Goal: Task Accomplishment & Management: Manage account settings

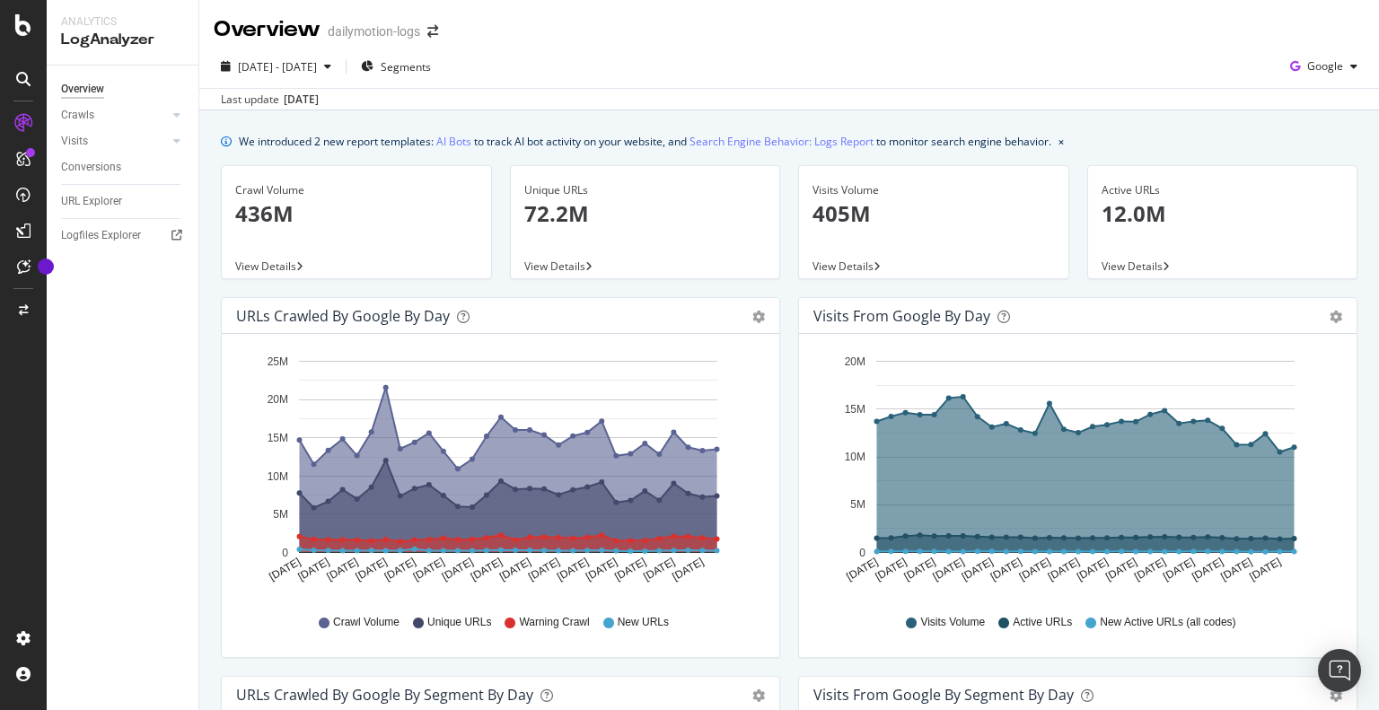
scroll to position [785, 0]
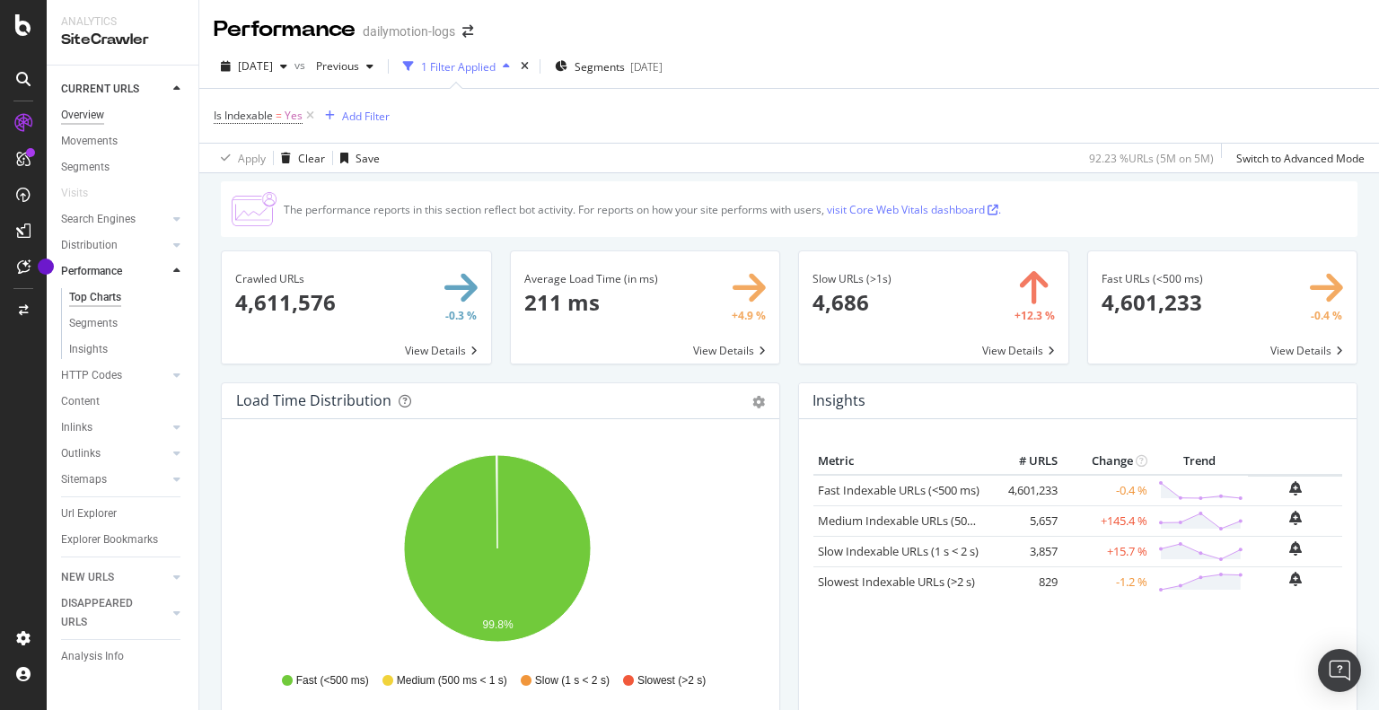
click at [85, 119] on div "Overview" at bounding box center [82, 115] width 43 height 19
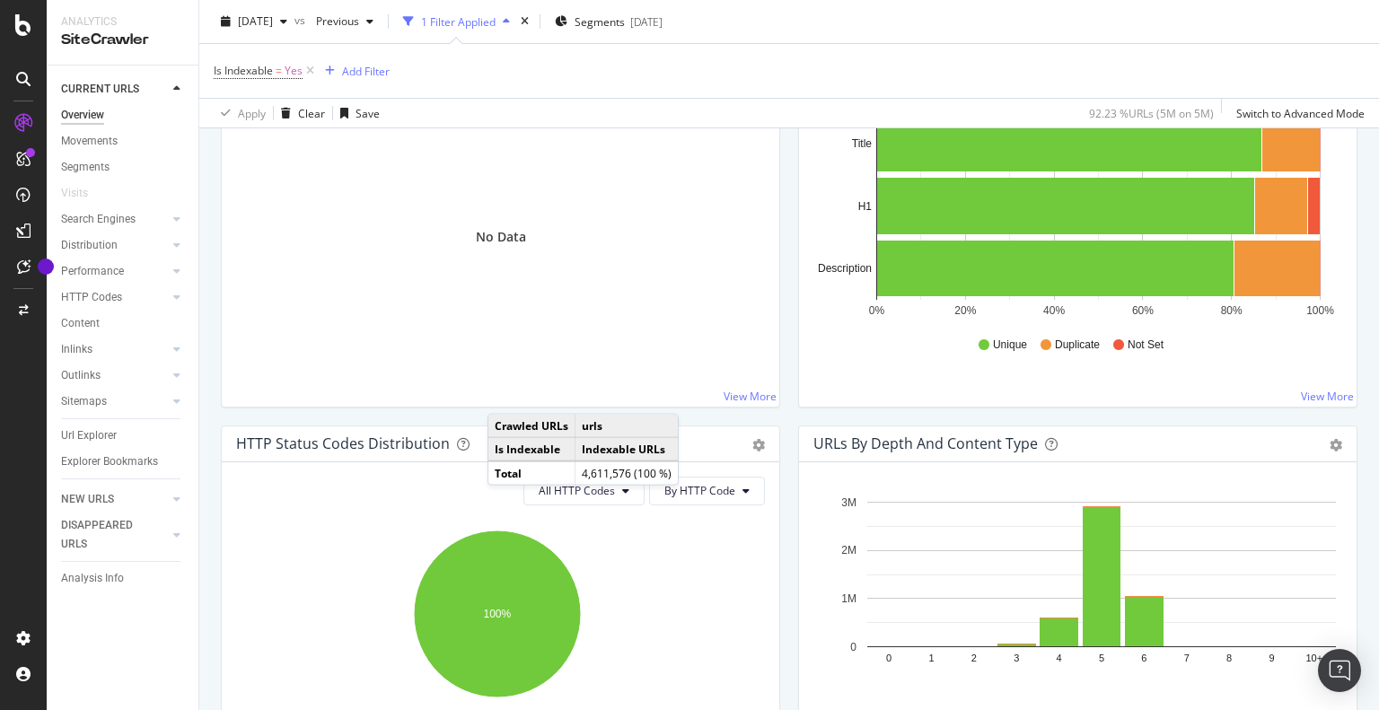
scroll to position [808, 0]
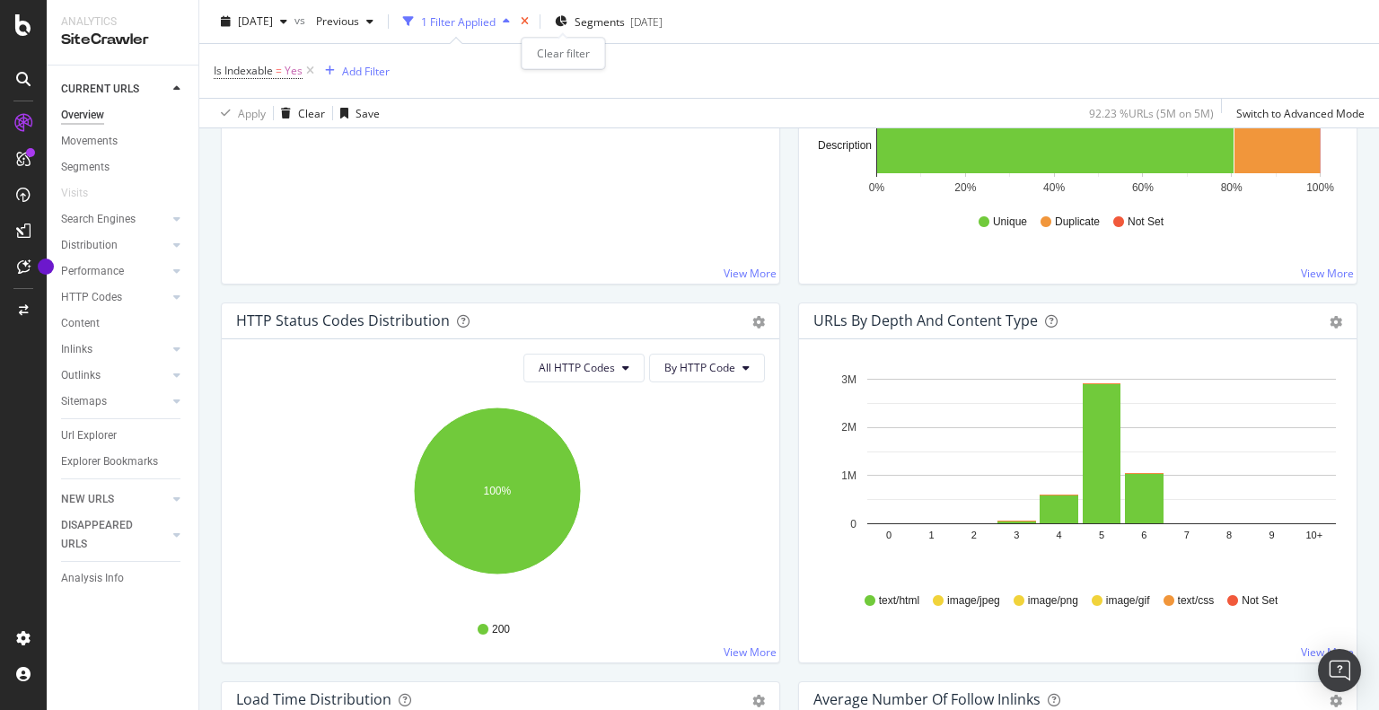
click at [529, 20] on icon "times" at bounding box center [525, 21] width 8 height 11
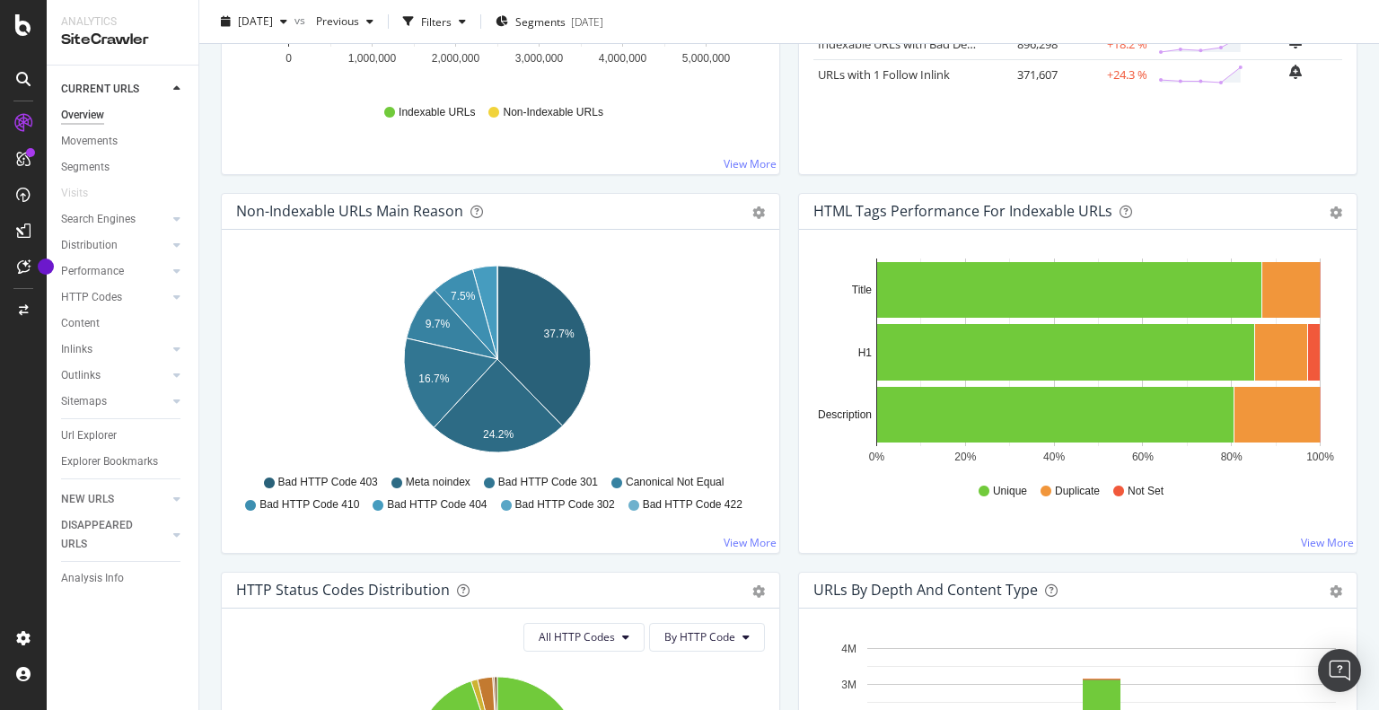
scroll to position [539, 0]
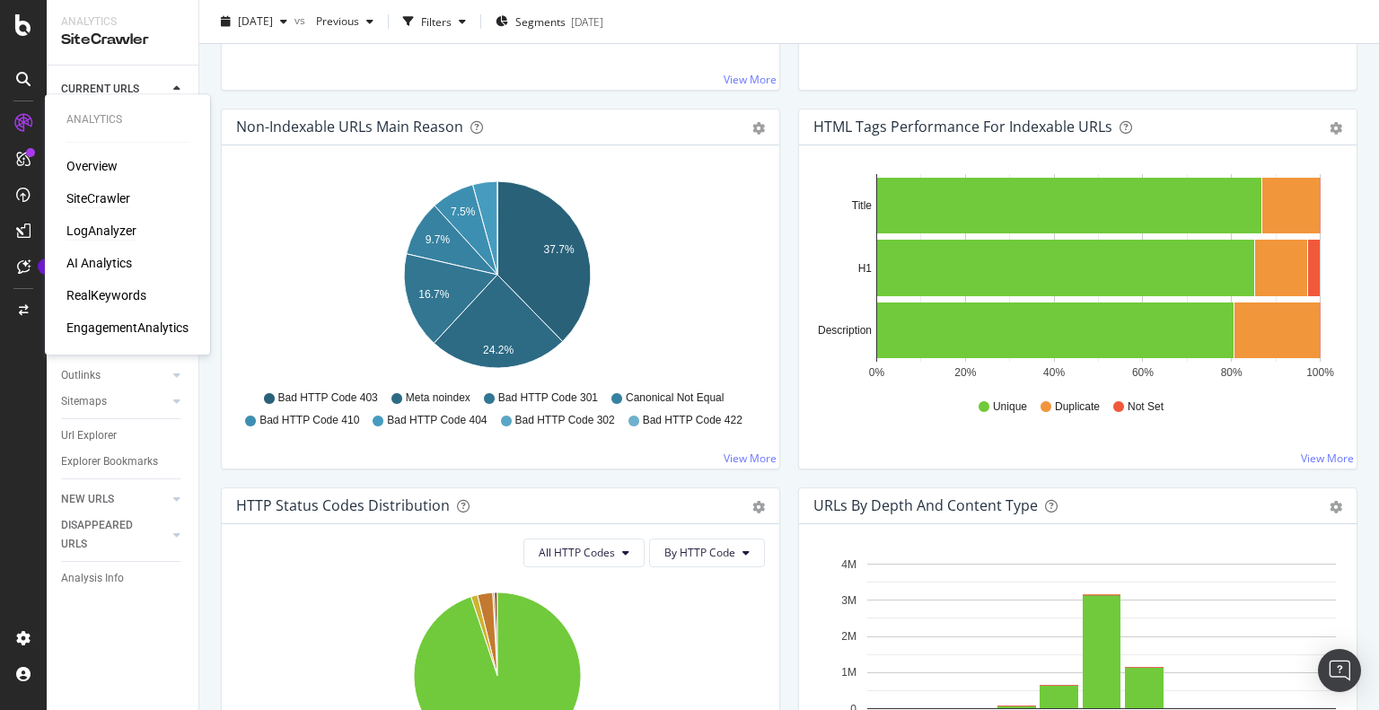
click at [120, 226] on div "LogAnalyzer" at bounding box center [101, 231] width 70 height 18
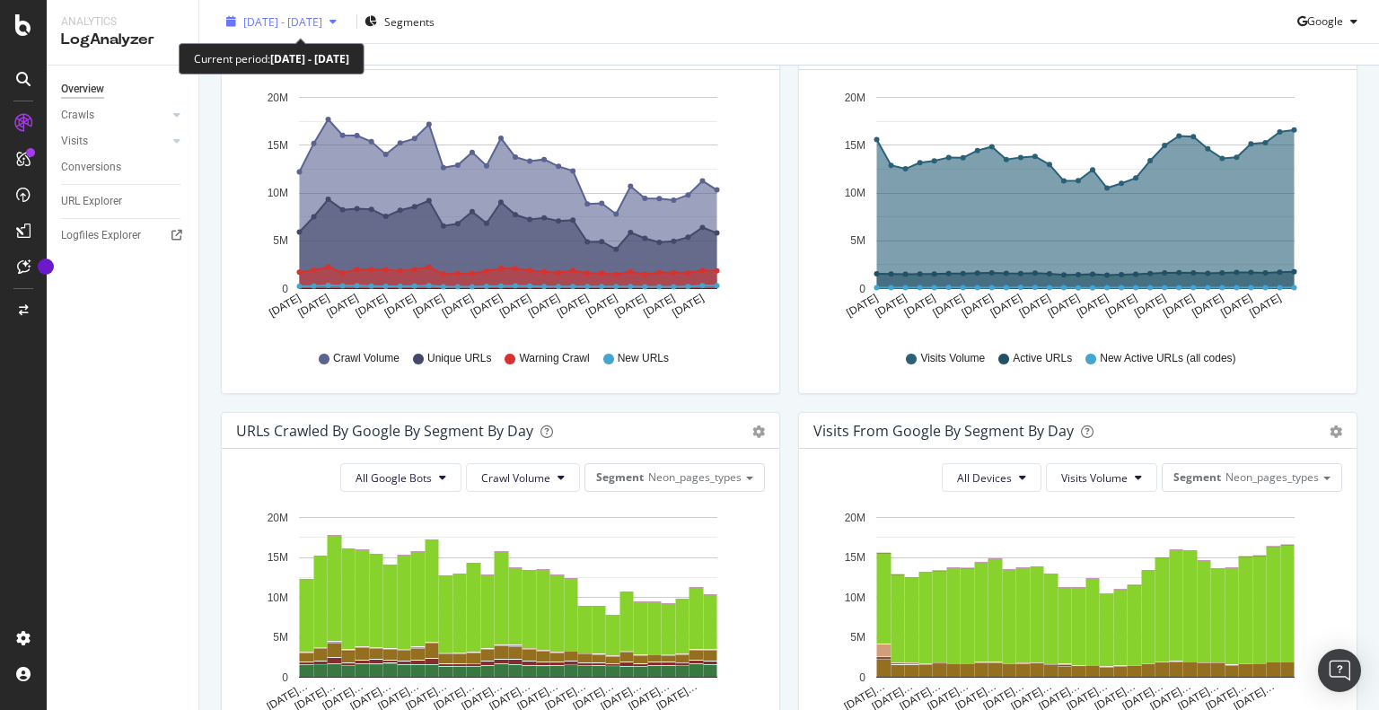
scroll to position [246, 0]
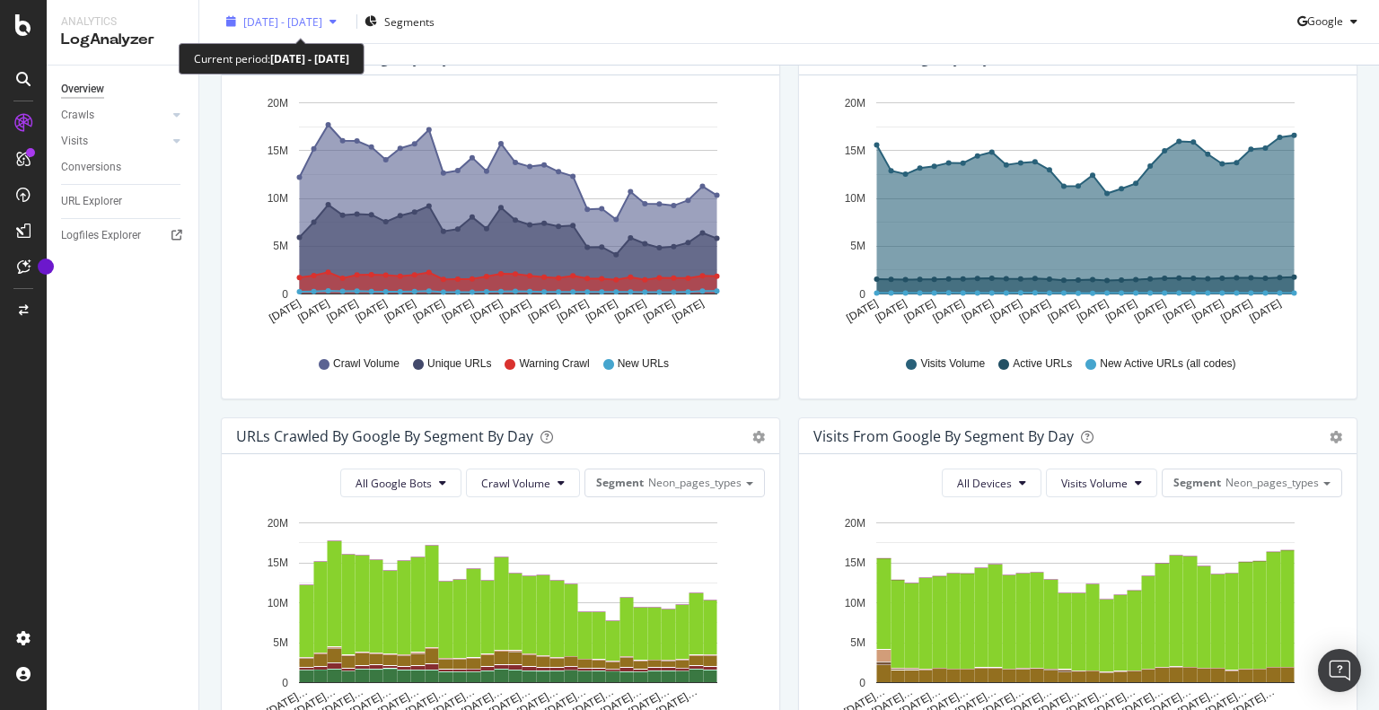
click at [312, 22] on span "2025 Sep. 13th - Oct. 12th" at bounding box center [282, 20] width 79 height 15
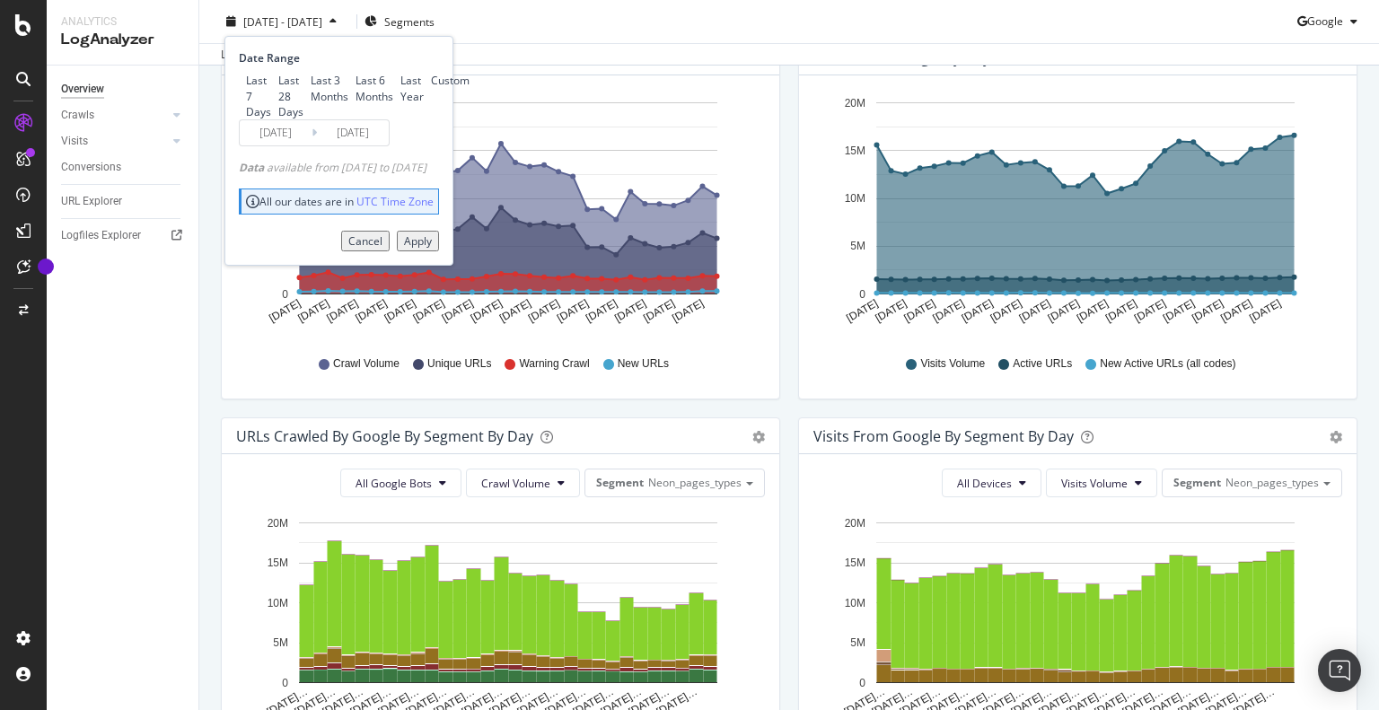
click at [303, 103] on div "Last 3 Months" at bounding box center [325, 88] width 45 height 31
click at [432, 249] on div "Apply" at bounding box center [418, 240] width 28 height 15
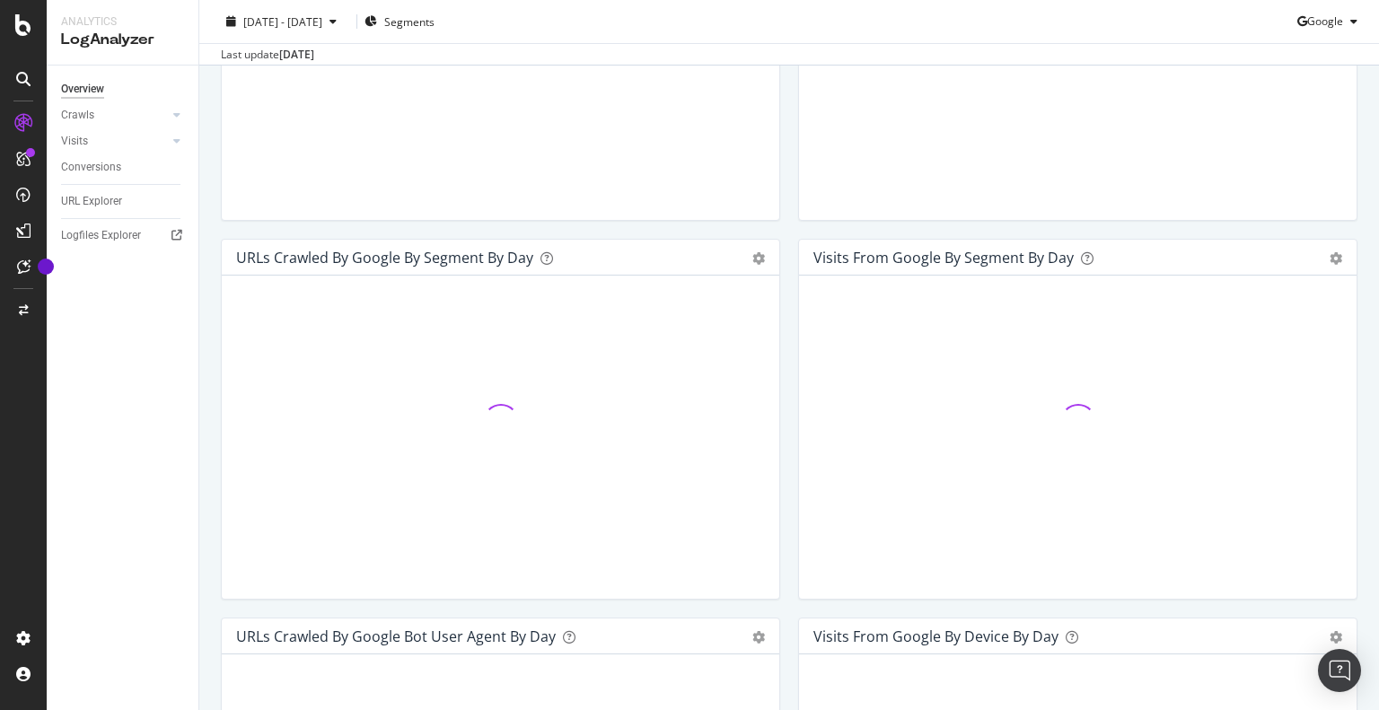
scroll to position [426, 0]
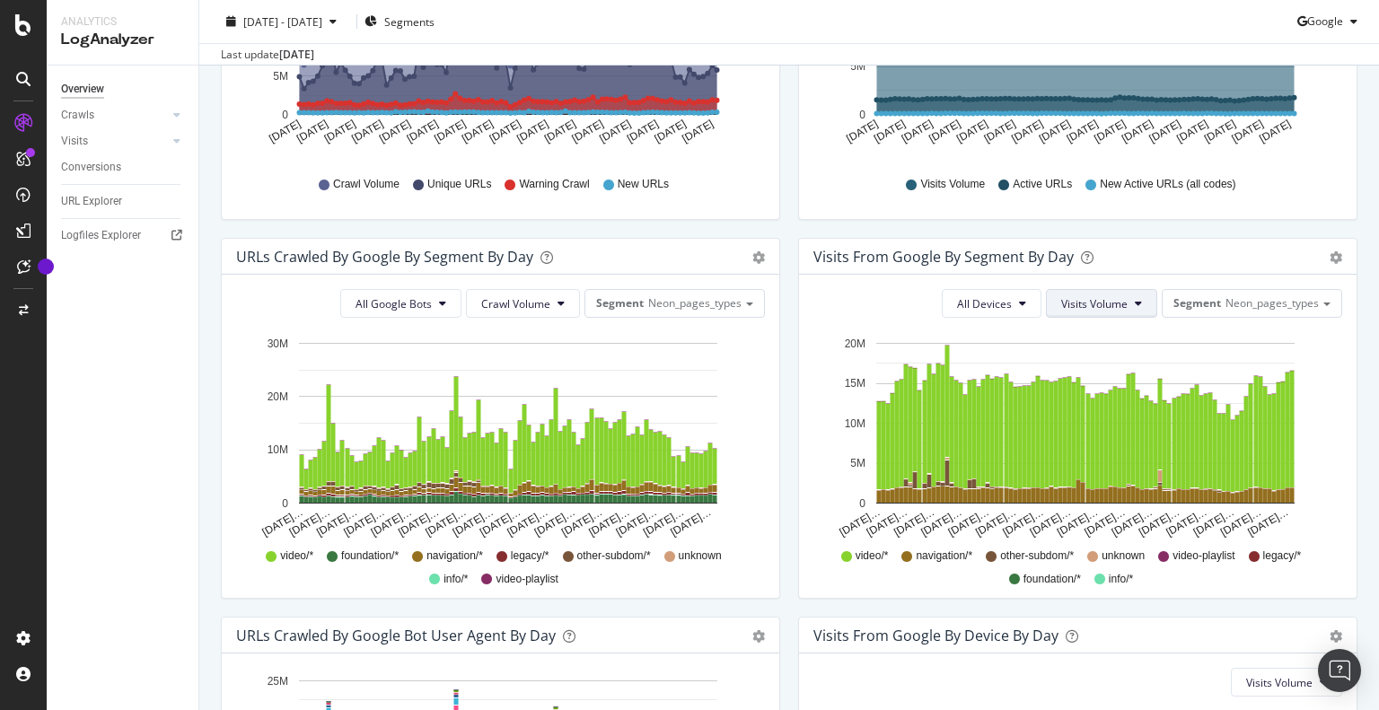
click at [1103, 312] on span "Visits Volume" at bounding box center [1094, 303] width 66 height 15
click at [1086, 382] on span "Active URLs" at bounding box center [1117, 383] width 137 height 16
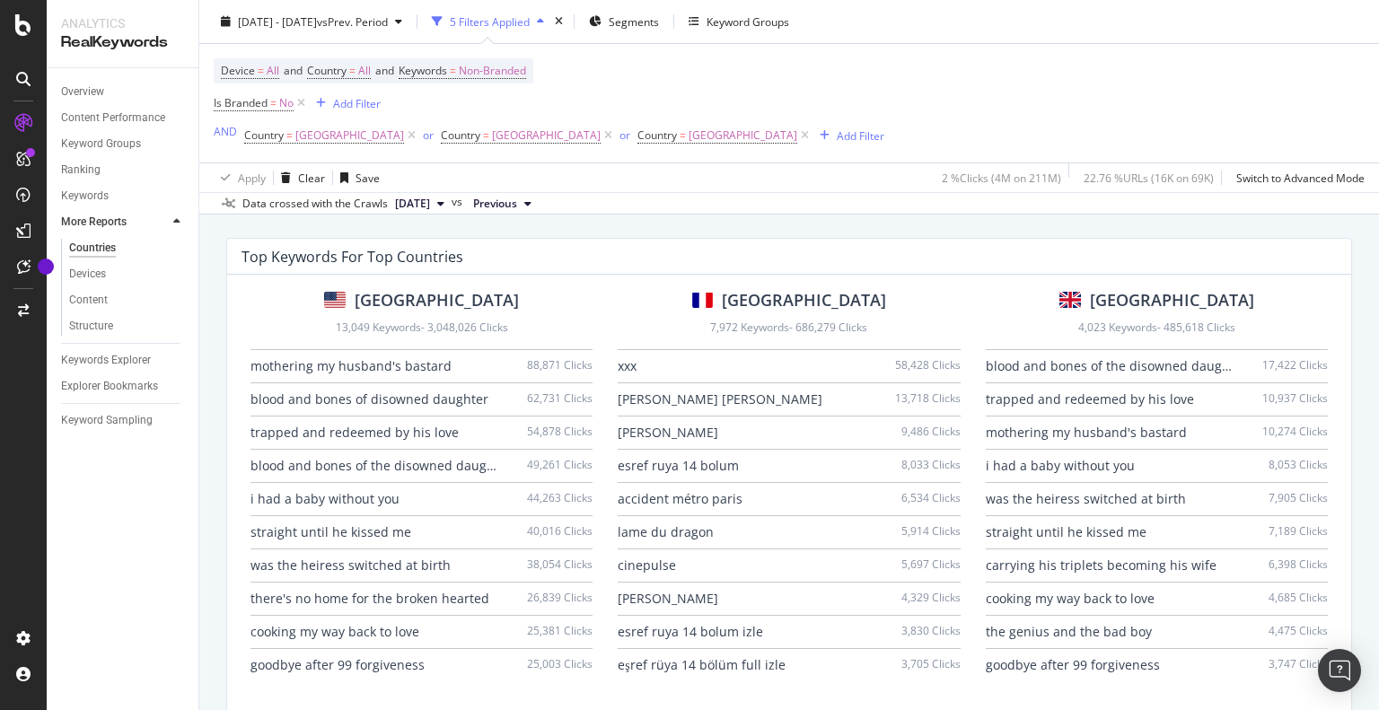
scroll to position [1167, 0]
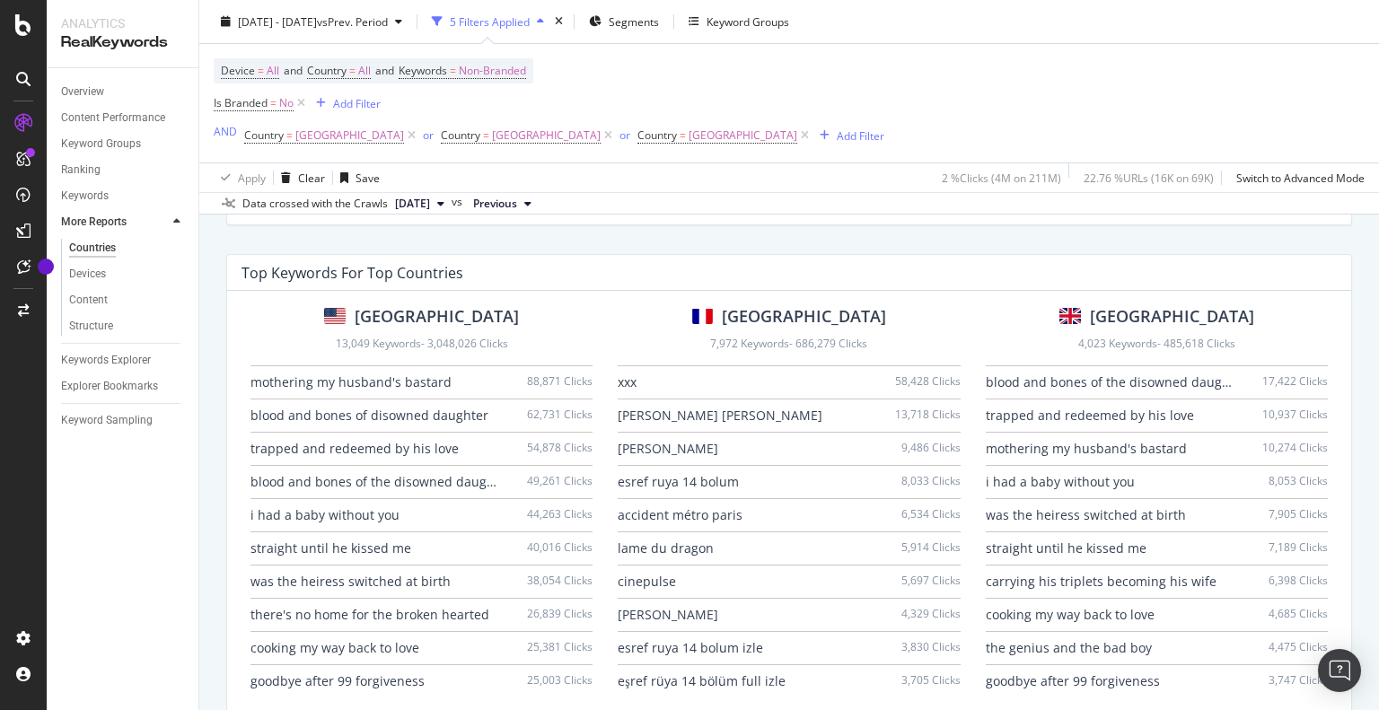
click at [719, 650] on div "esref ruya 14 bolum izle" at bounding box center [690, 648] width 145 height 18
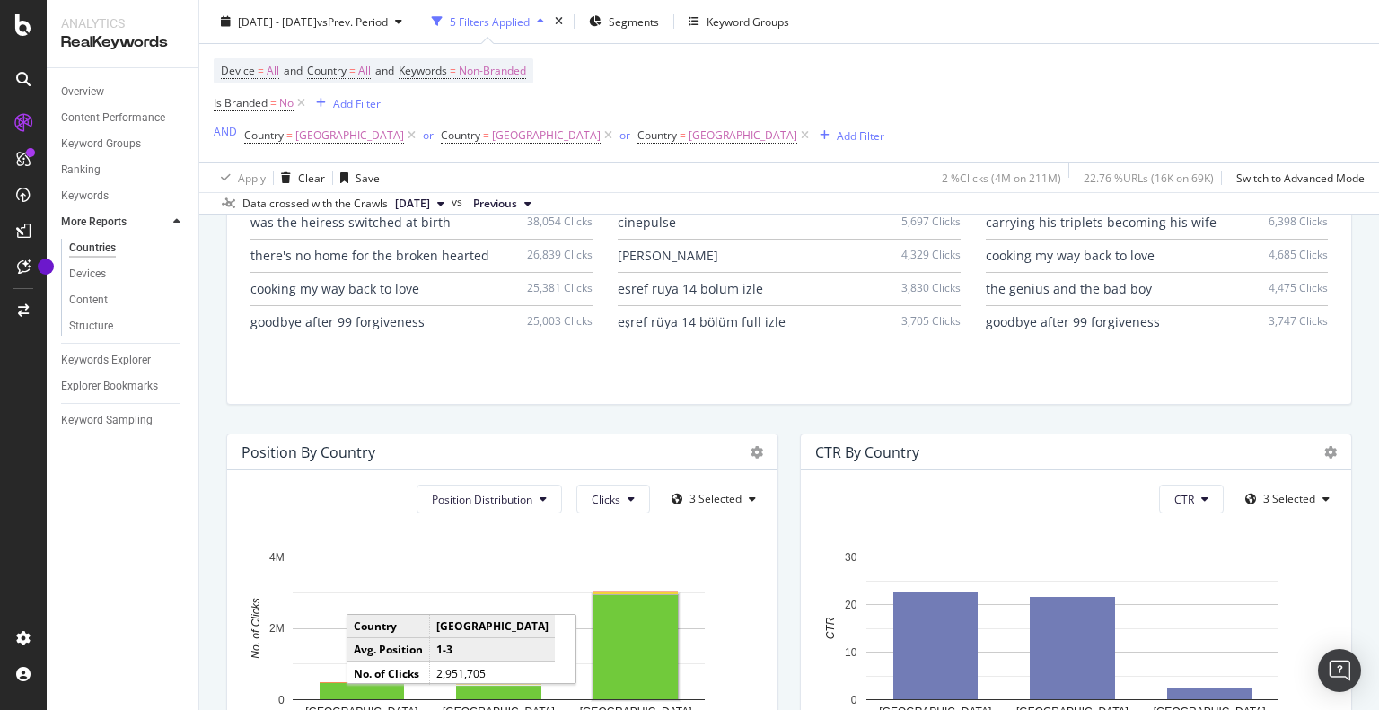
scroll to position [1437, 0]
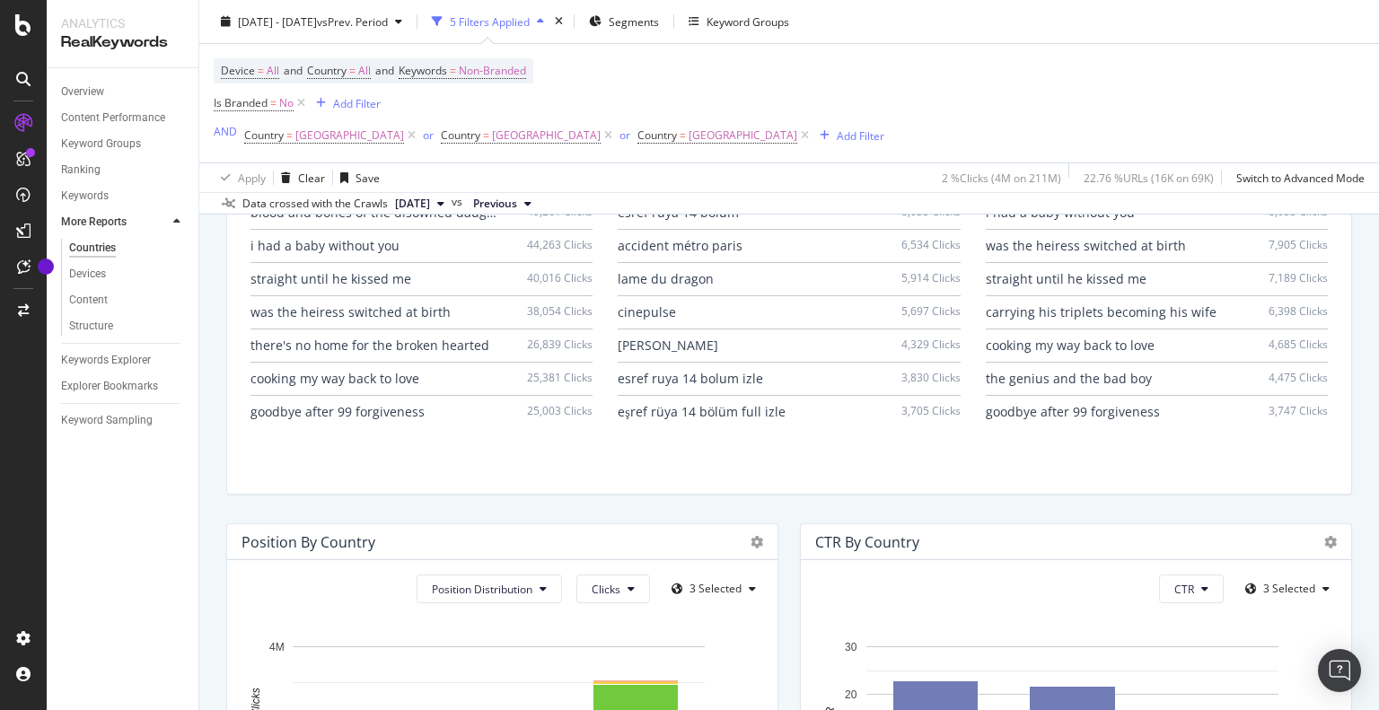
click at [660, 379] on div "esref ruya 14 bolum izle" at bounding box center [690, 379] width 145 height 18
copy div "esref ruya 14 bolum izle"
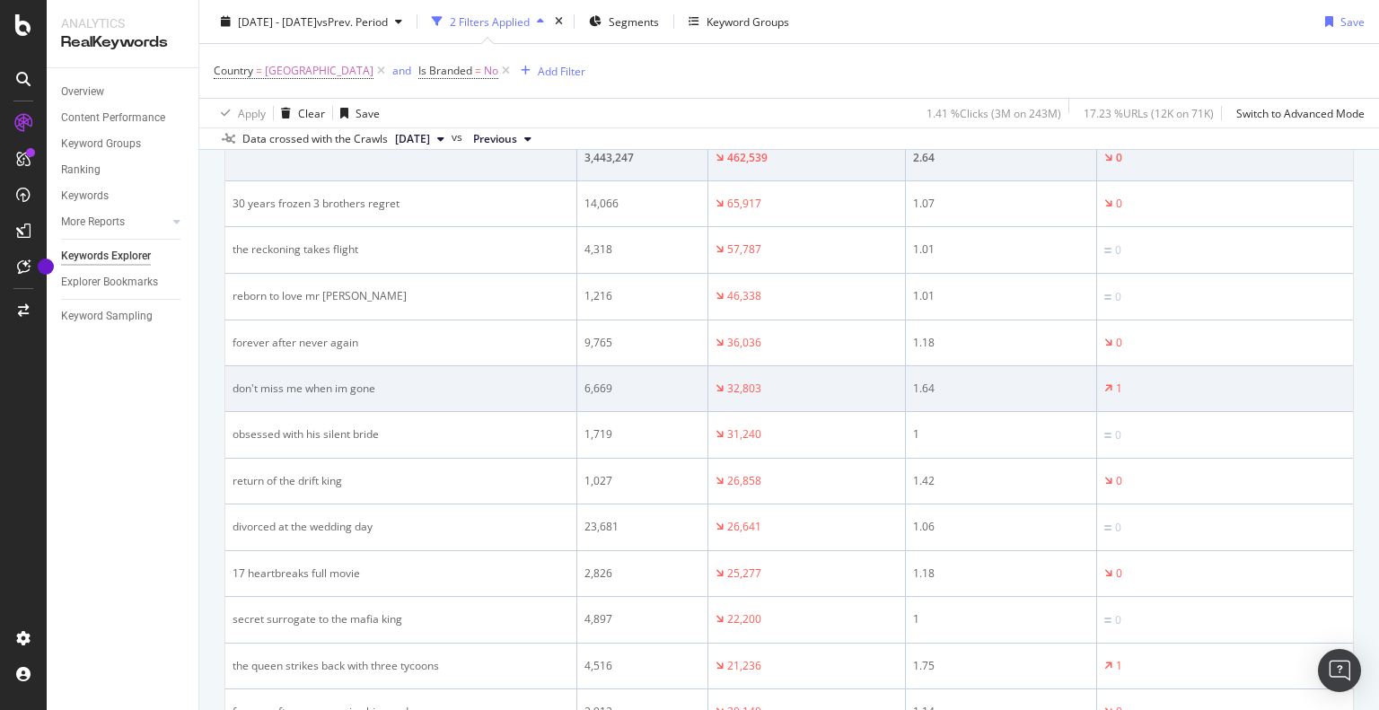
scroll to position [359, 0]
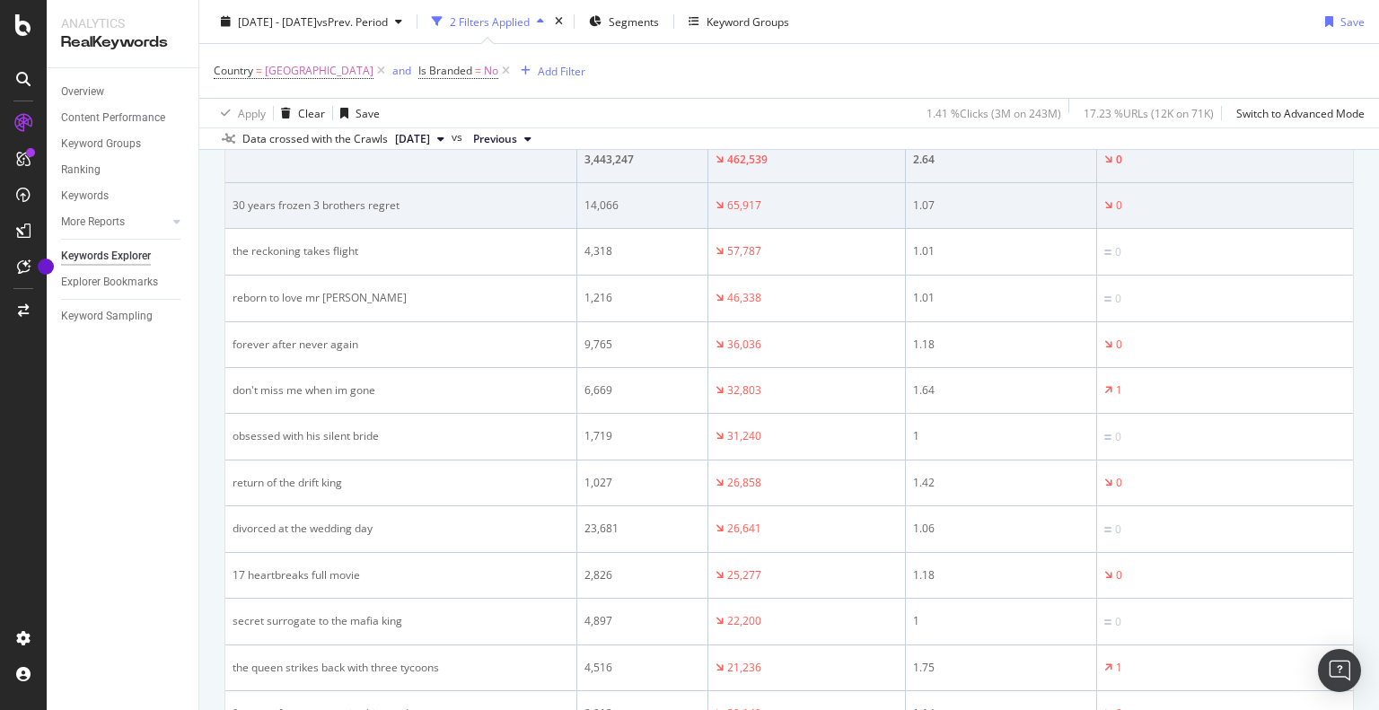
click at [378, 207] on div "30 years frozen 3 brothers regret" at bounding box center [401, 206] width 337 height 16
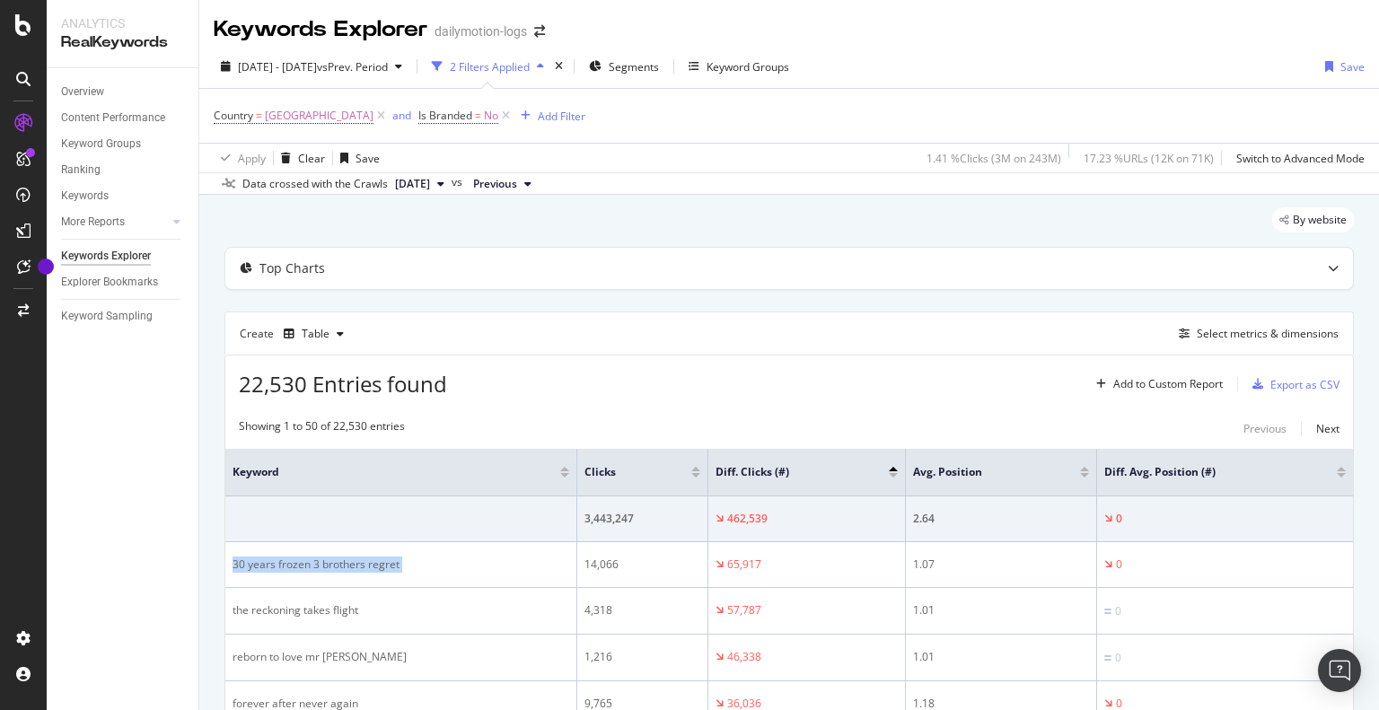
scroll to position [90, 0]
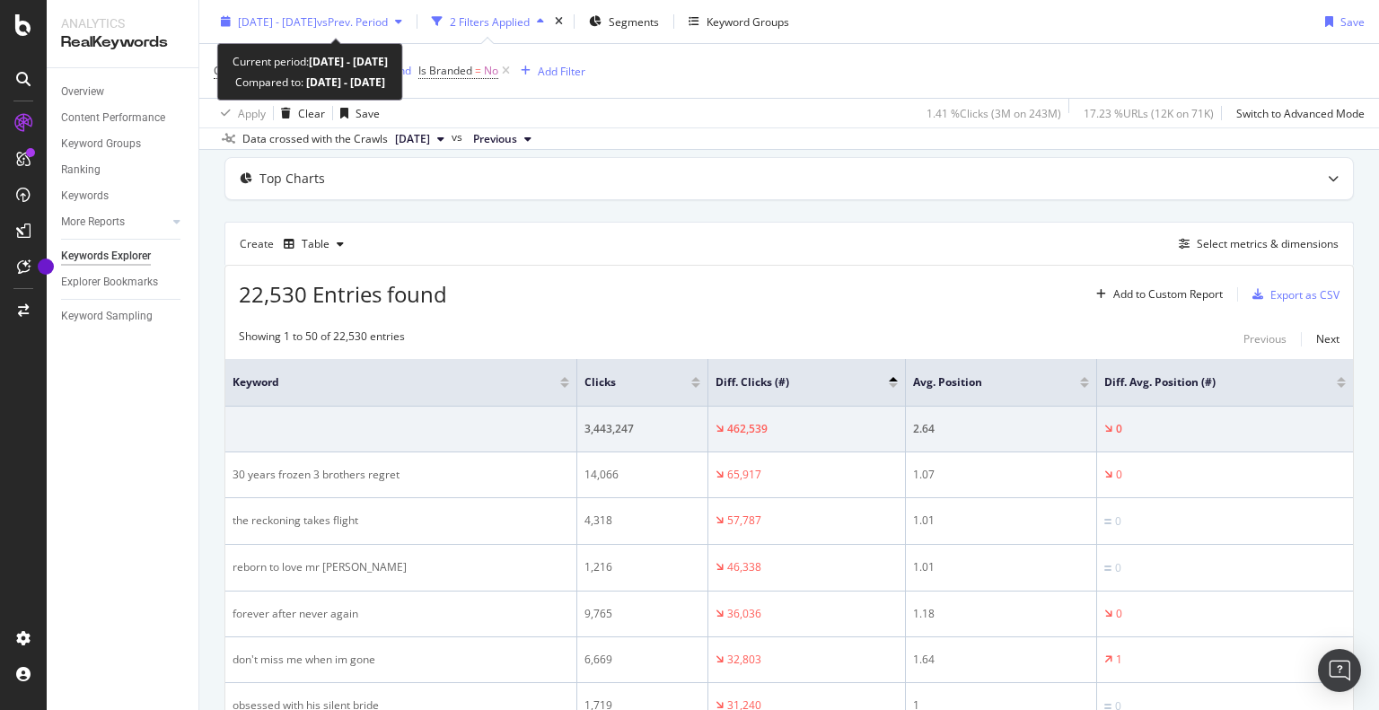
click at [317, 17] on span "2025 Aug. 1st - Aug. 31st" at bounding box center [277, 20] width 79 height 15
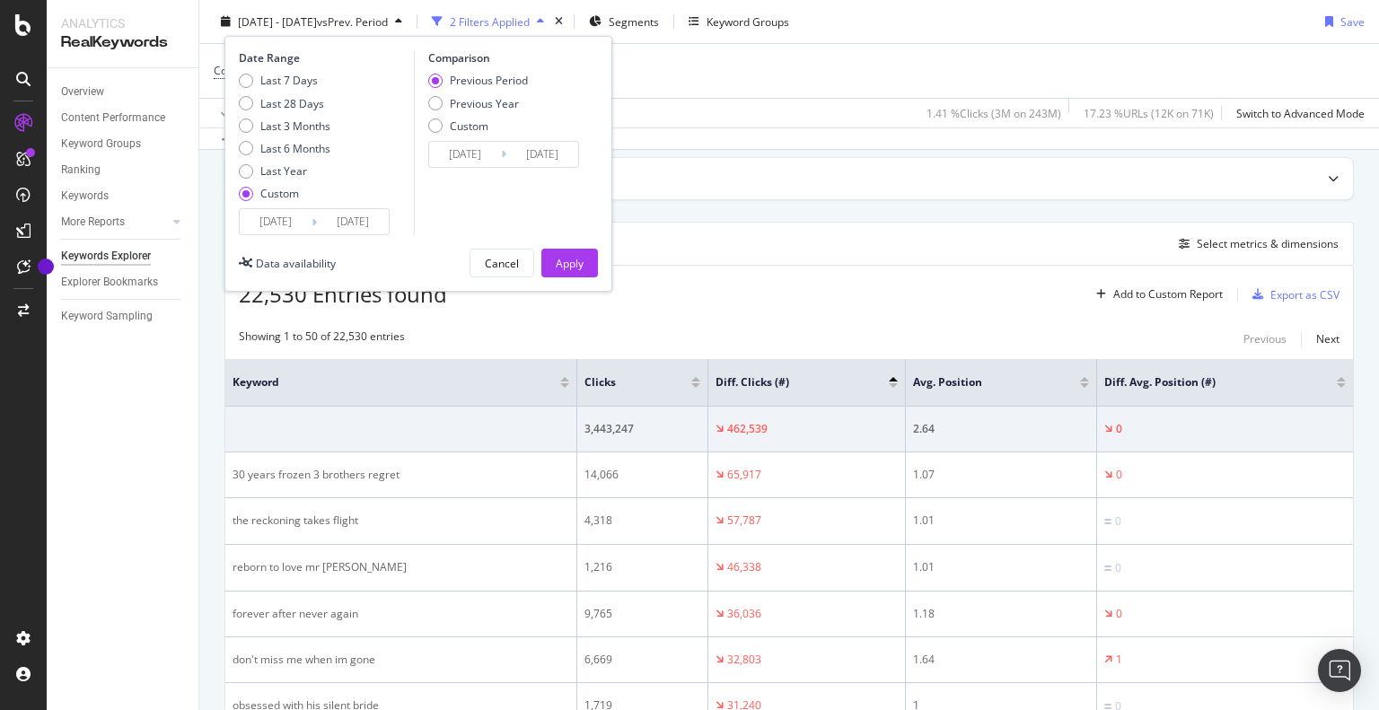
click at [277, 224] on input "2025/08/01" at bounding box center [276, 221] width 72 height 25
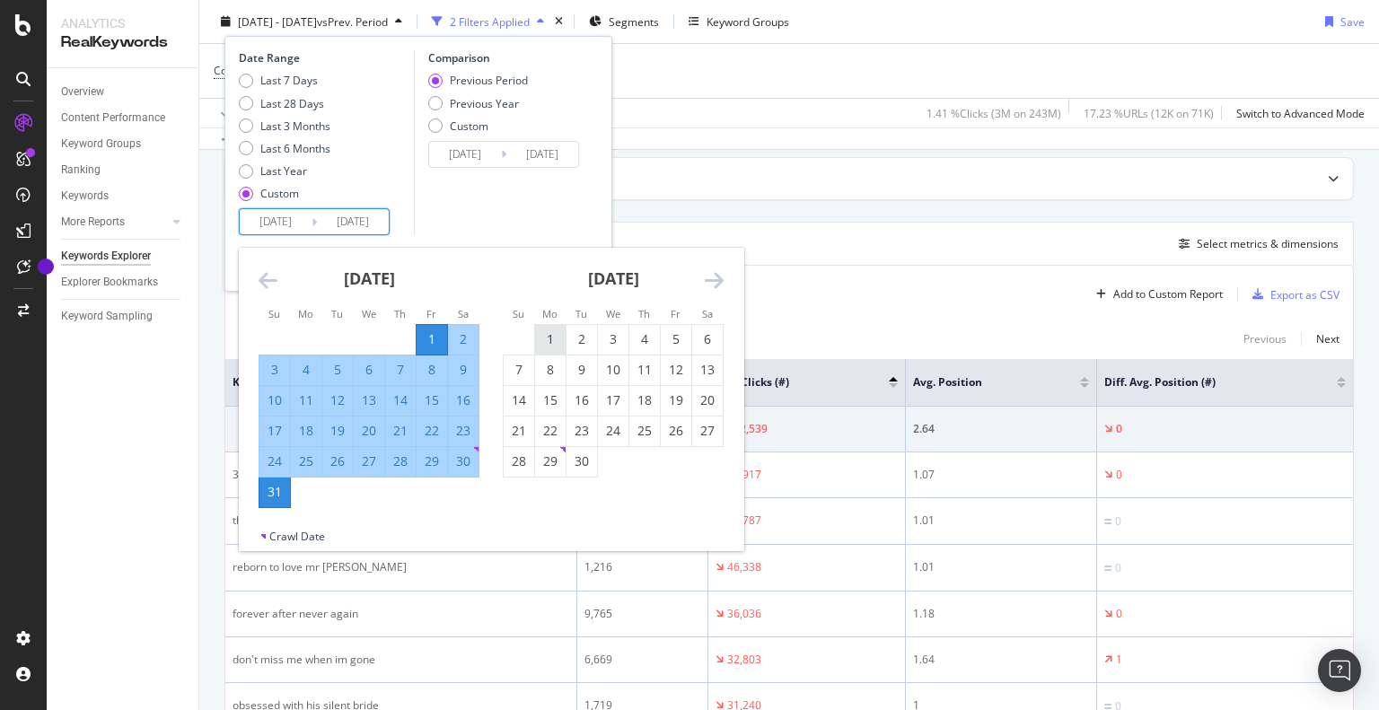
click at [555, 335] on div "1" at bounding box center [550, 339] width 31 height 18
type input "2025/09/01"
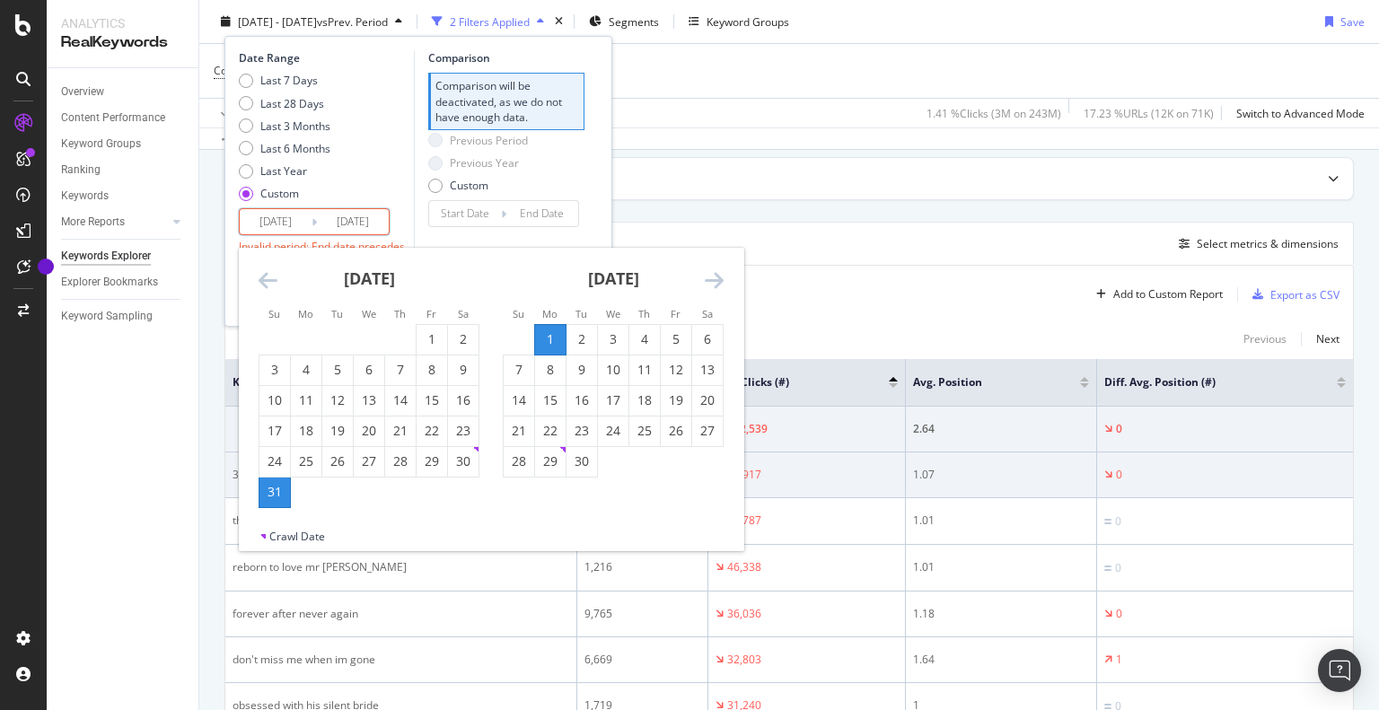
click at [587, 458] on div "30" at bounding box center [582, 462] width 31 height 18
type input "2025/09/30"
type input "2025/08/02"
type input "2025/08/31"
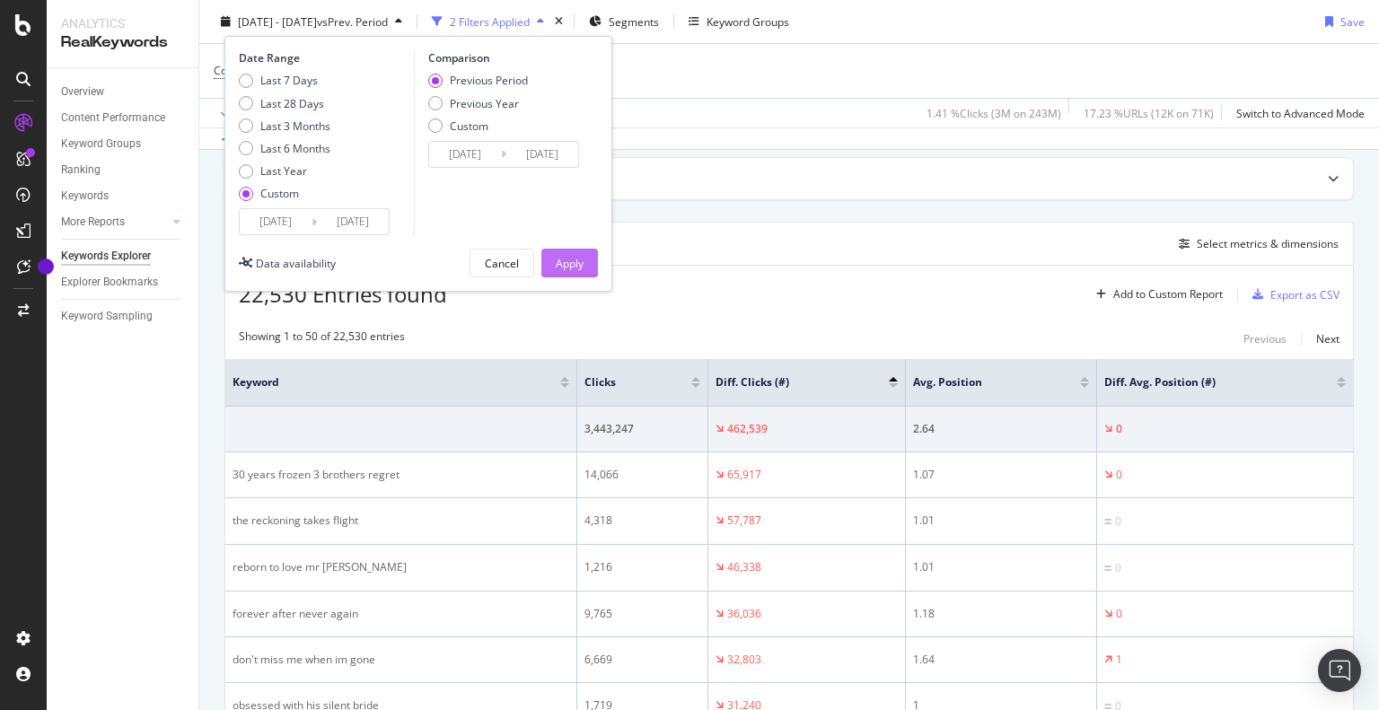
drag, startPoint x: 582, startPoint y: 236, endPoint x: 573, endPoint y: 256, distance: 21.7
click at [576, 246] on div "Date Range Last 7 Days Last 28 Days Last 3 Months Last 6 Months Last Year Custo…" at bounding box center [418, 164] width 388 height 256
click at [571, 258] on div "Apply" at bounding box center [570, 262] width 28 height 15
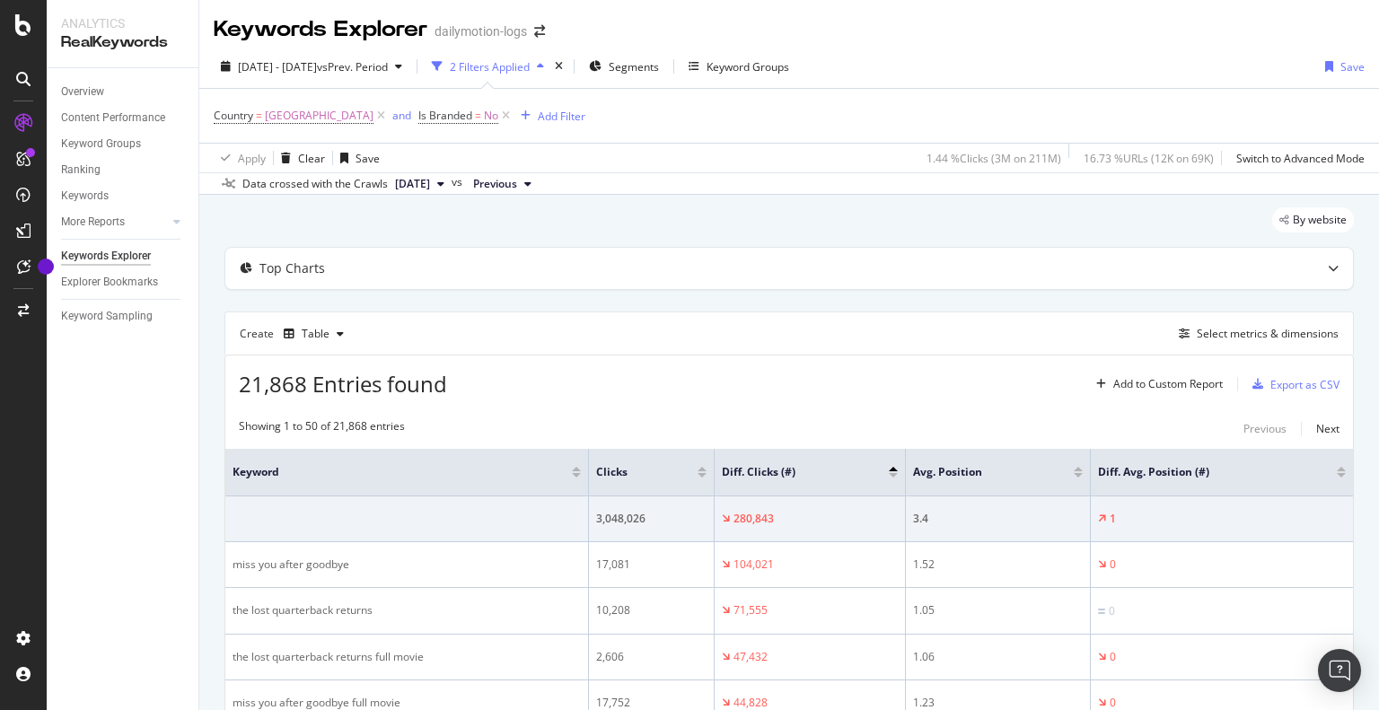
click at [15, 36] on div at bounding box center [23, 355] width 47 height 710
click at [15, 29] on icon at bounding box center [23, 25] width 16 height 22
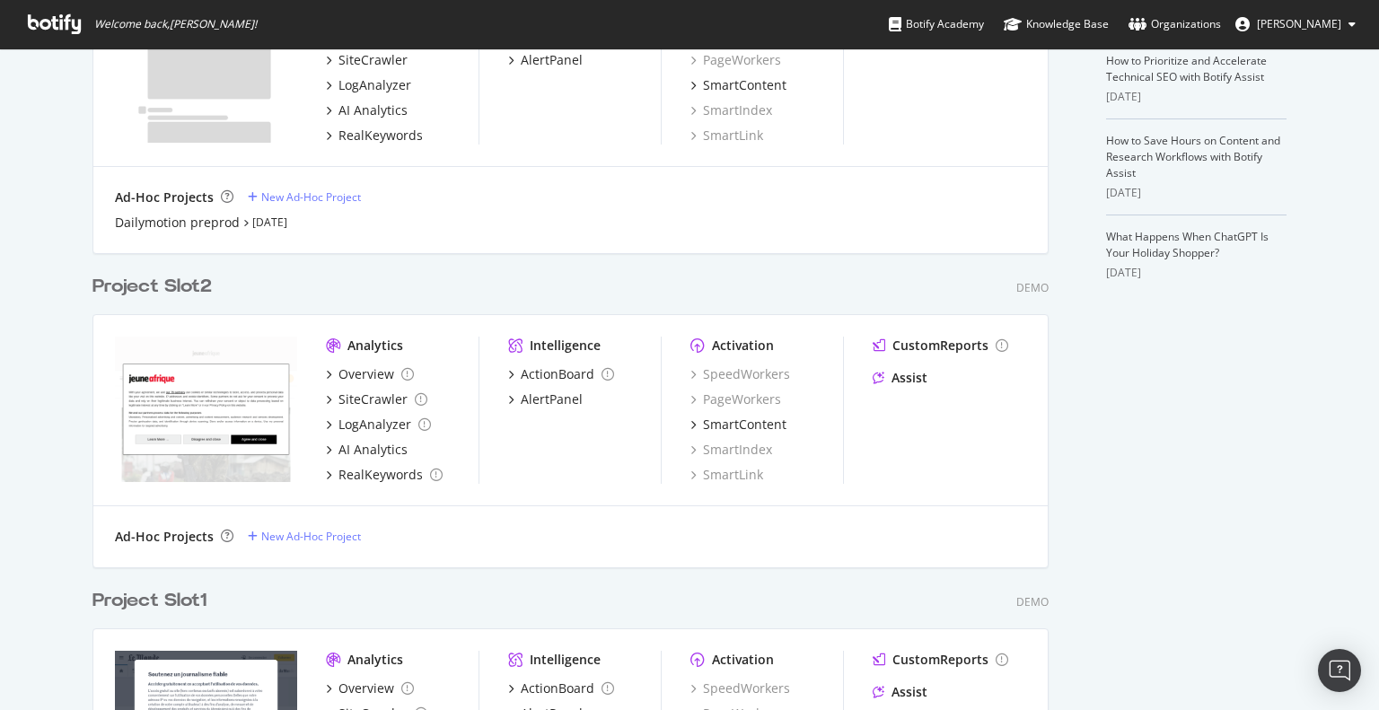
scroll to position [539, 0]
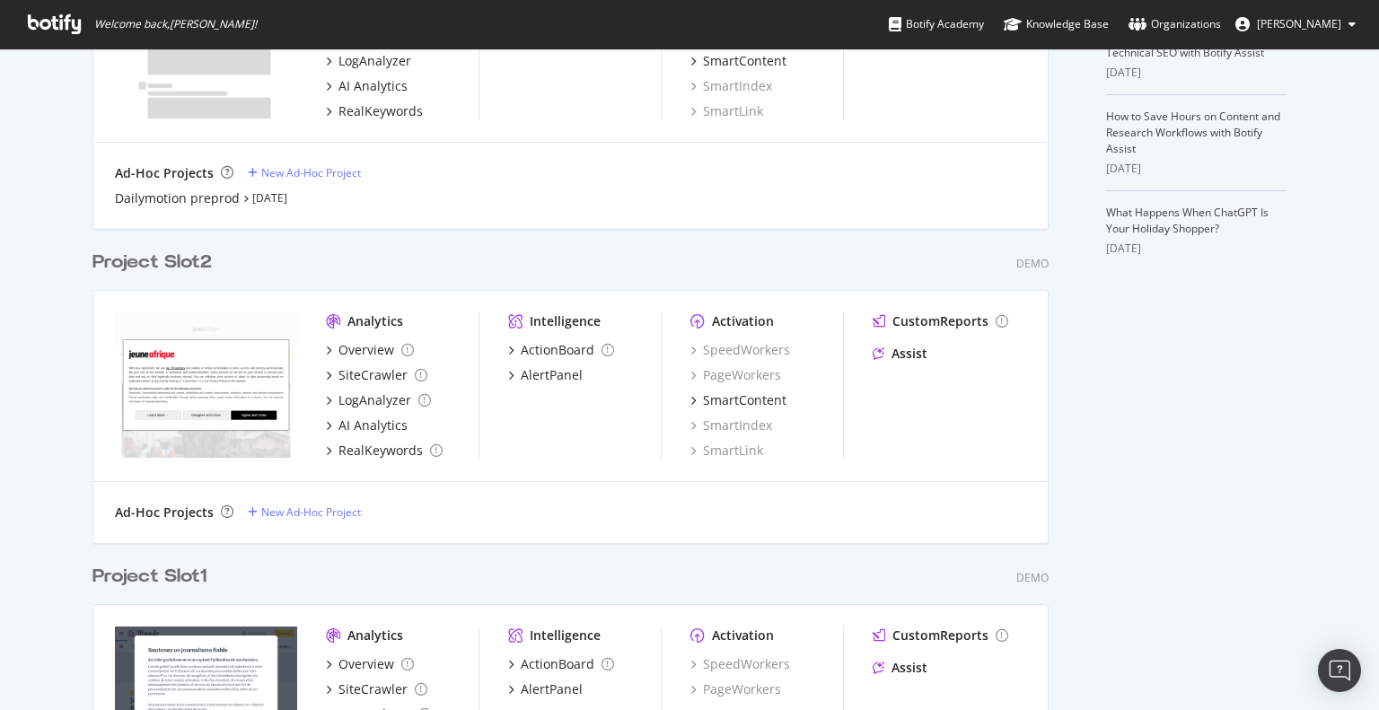
click at [168, 260] on div "Project Slot2" at bounding box center [151, 263] width 119 height 26
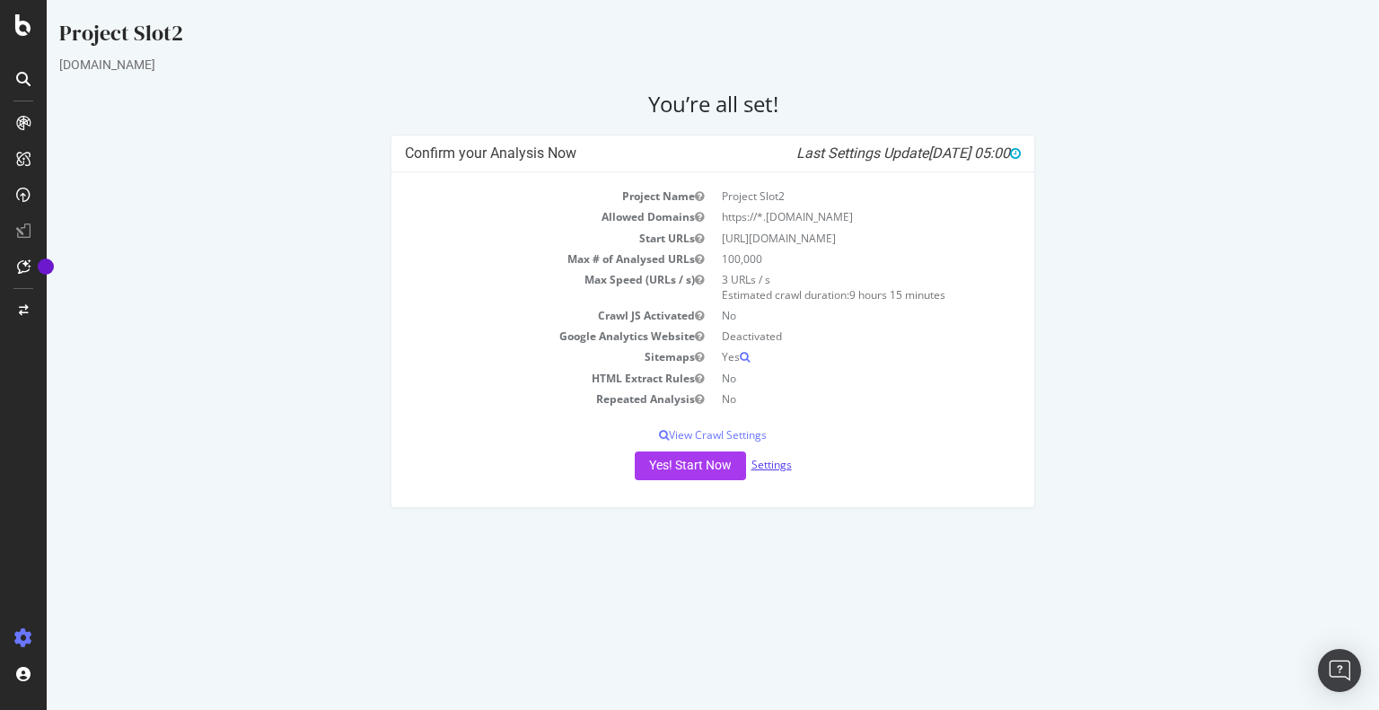
click at [769, 463] on link "Settings" at bounding box center [772, 464] width 40 height 15
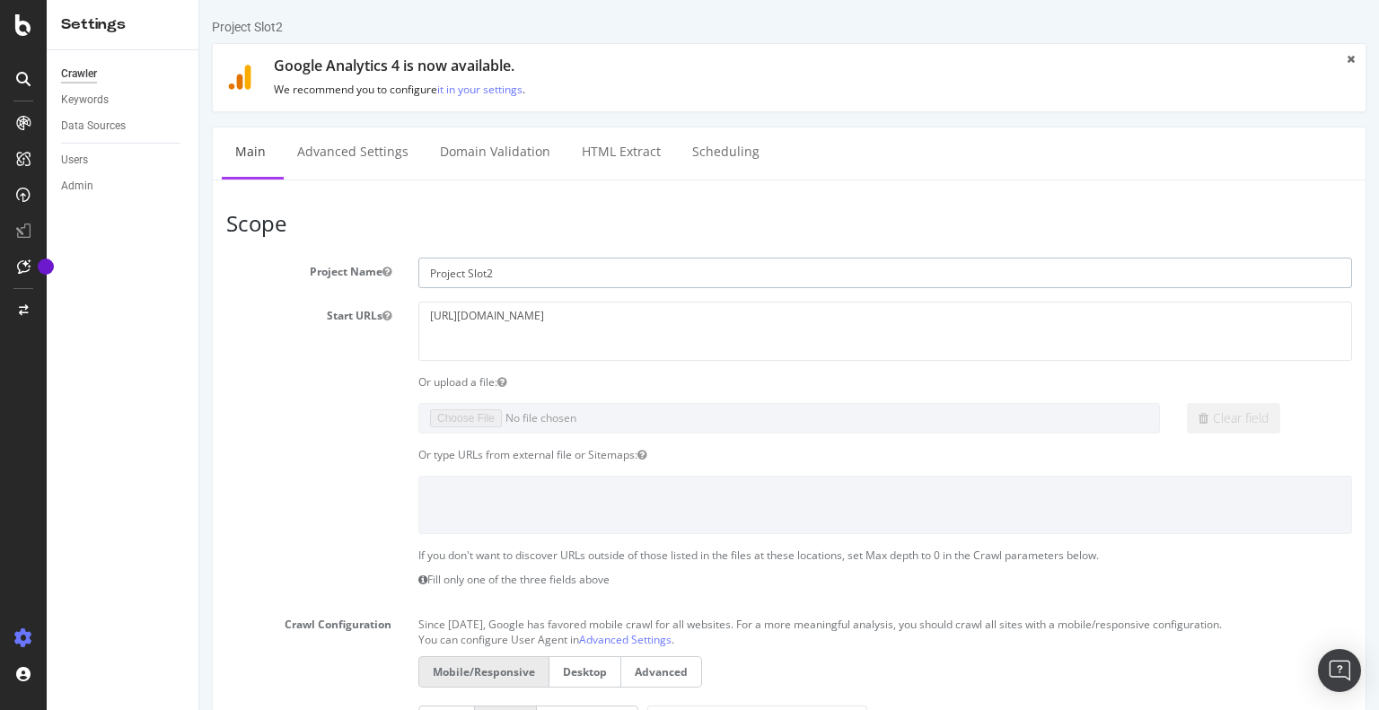
click at [508, 277] on input "Project Slot2" at bounding box center [885, 273] width 934 height 31
click at [24, 31] on icon at bounding box center [23, 25] width 16 height 22
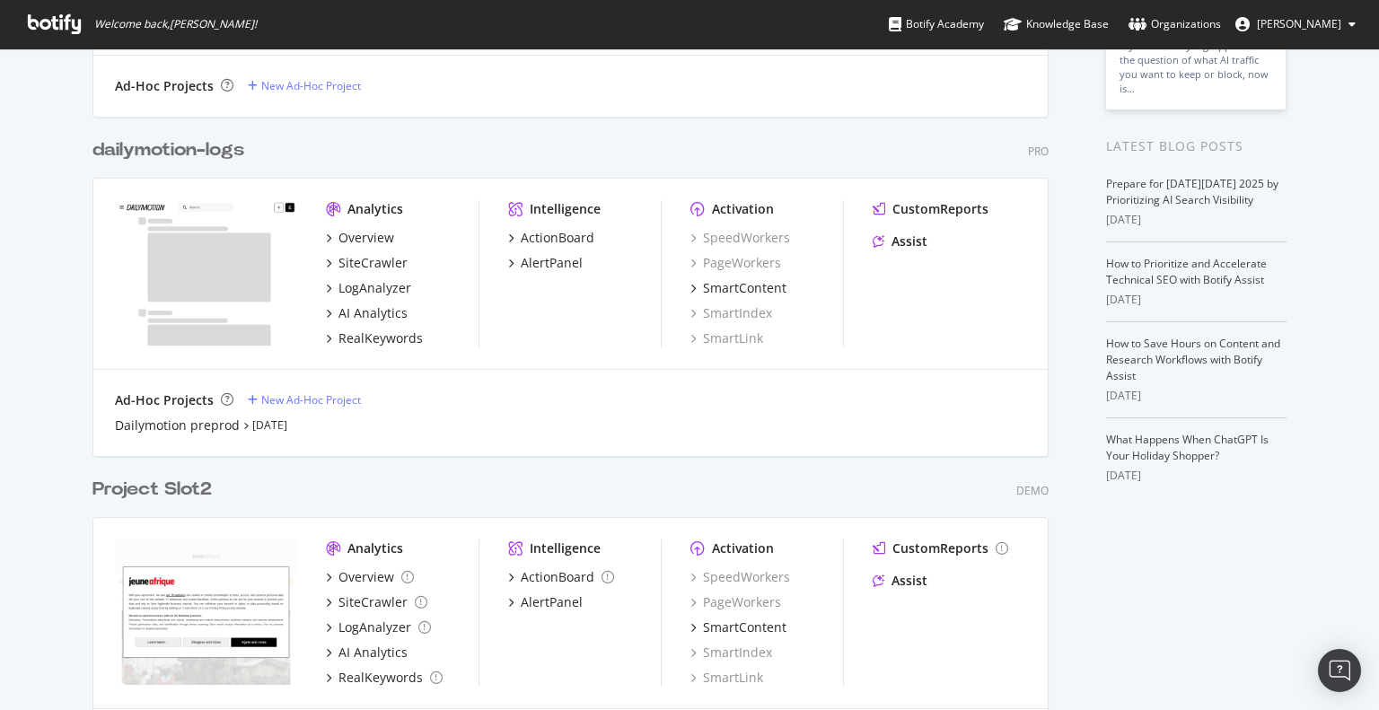
scroll to position [269, 0]
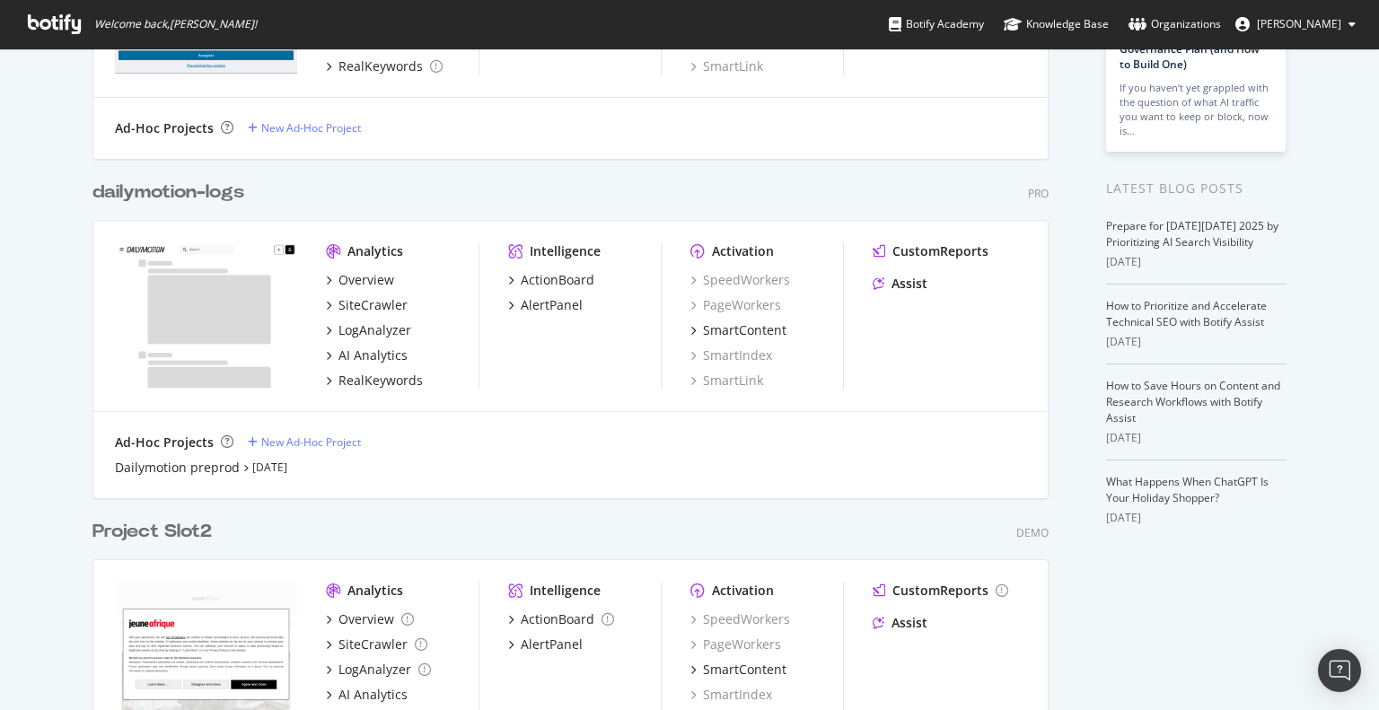
click at [151, 534] on div "Project Slot2" at bounding box center [151, 532] width 119 height 26
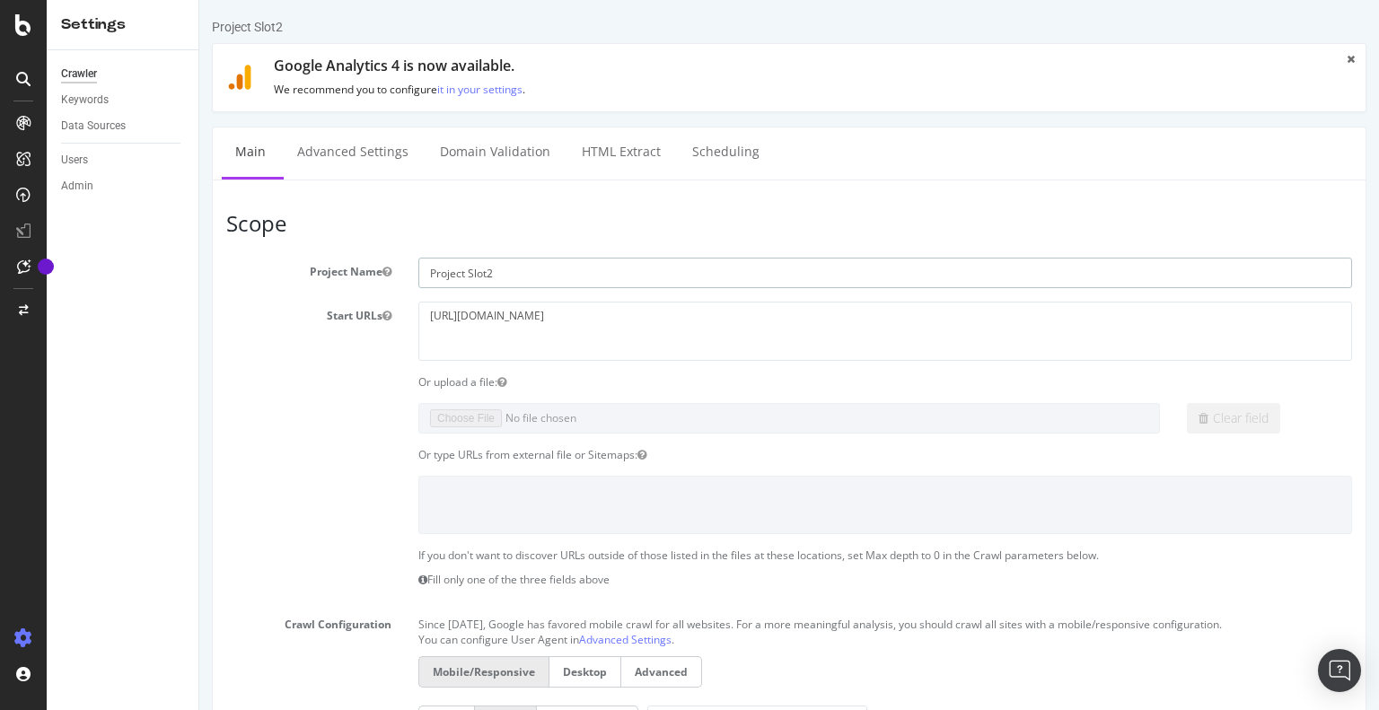
click at [547, 279] on input "Project Slot2" at bounding box center [885, 273] width 934 height 31
type input "TAR"
click at [515, 315] on textarea "https://www.jeuneafrique.com" at bounding box center [885, 331] width 934 height 58
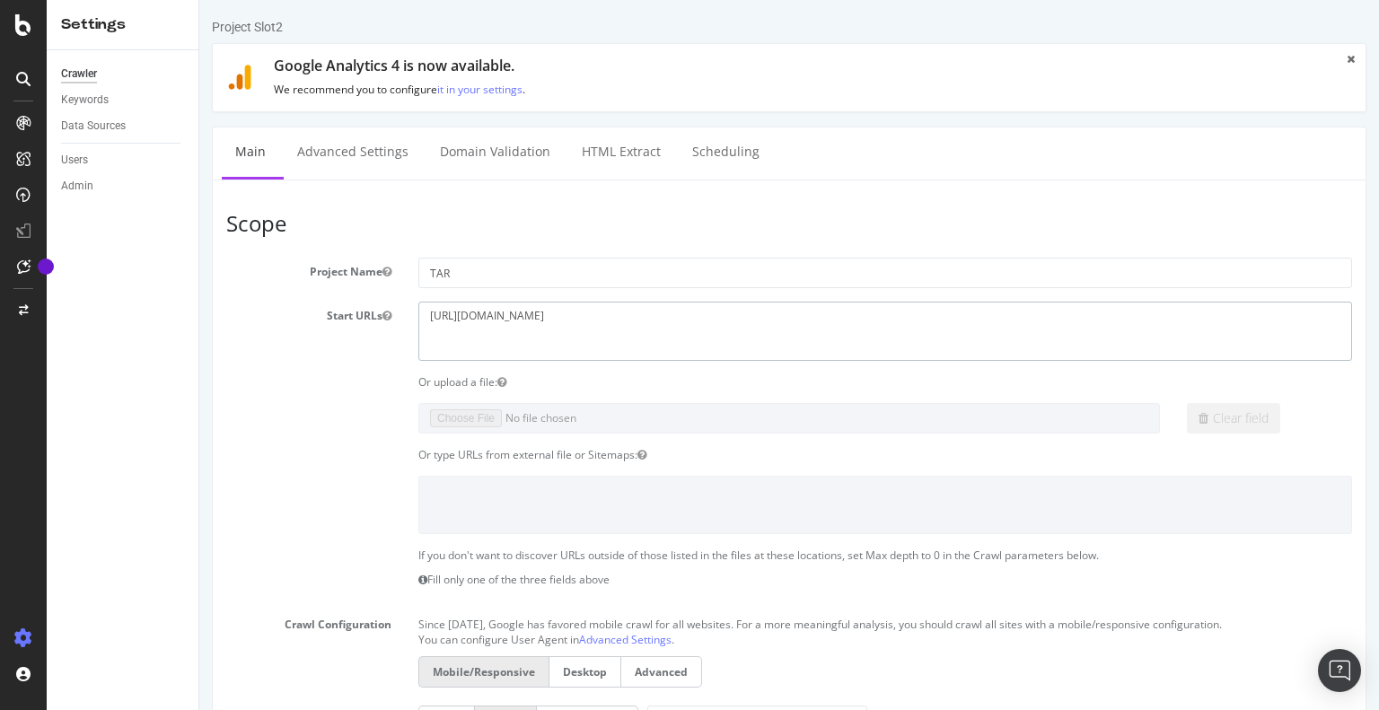
click at [515, 315] on textarea "https://www.jeuneafrique.com" at bounding box center [885, 331] width 934 height 58
type textarea "[URL][DOMAIN_NAME]"
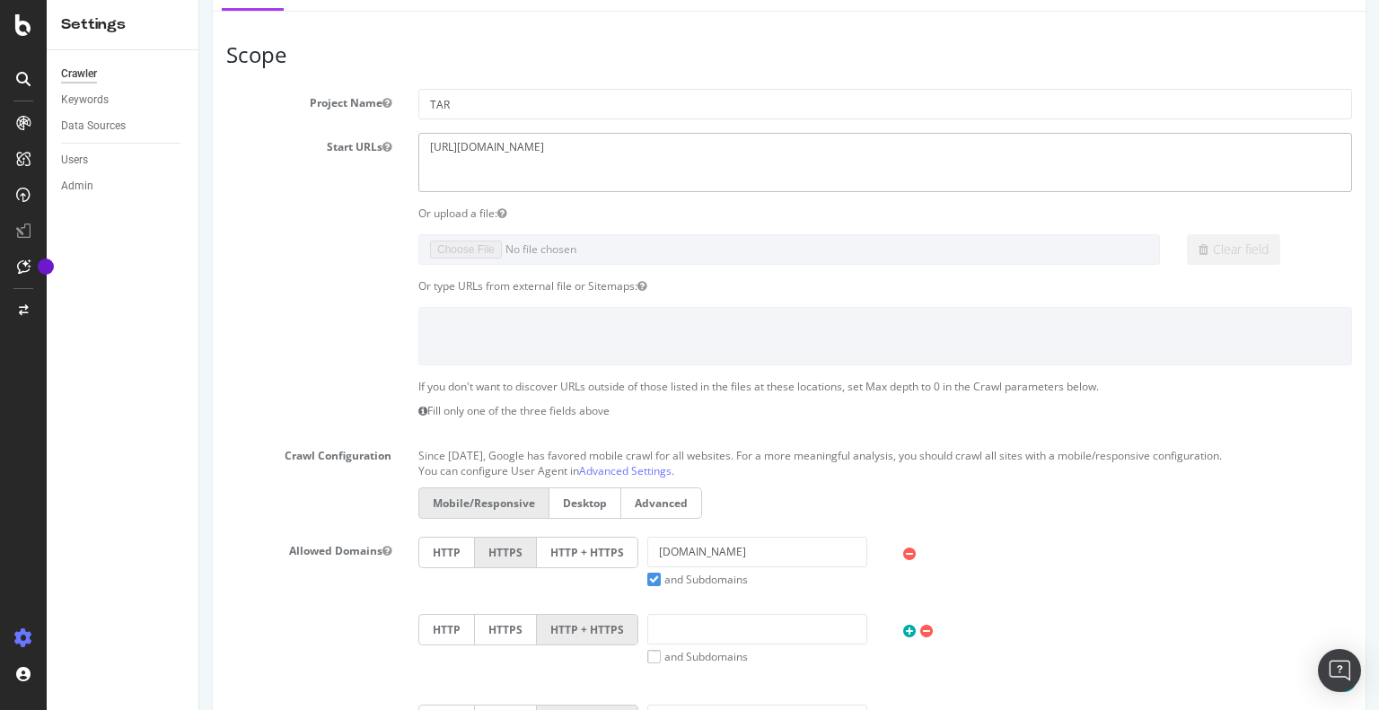
scroll to position [90, 0]
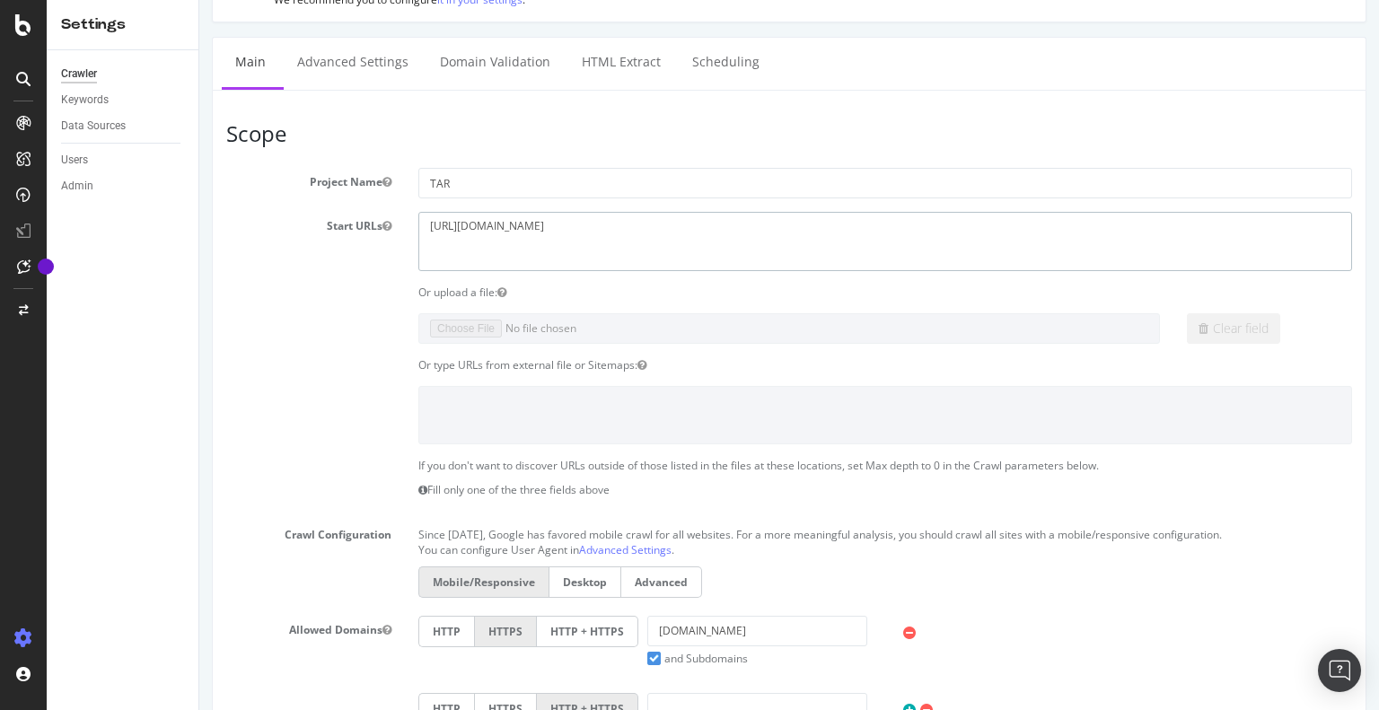
click at [523, 218] on textarea "https://www.jeuneafrique.com" at bounding box center [885, 241] width 934 height 58
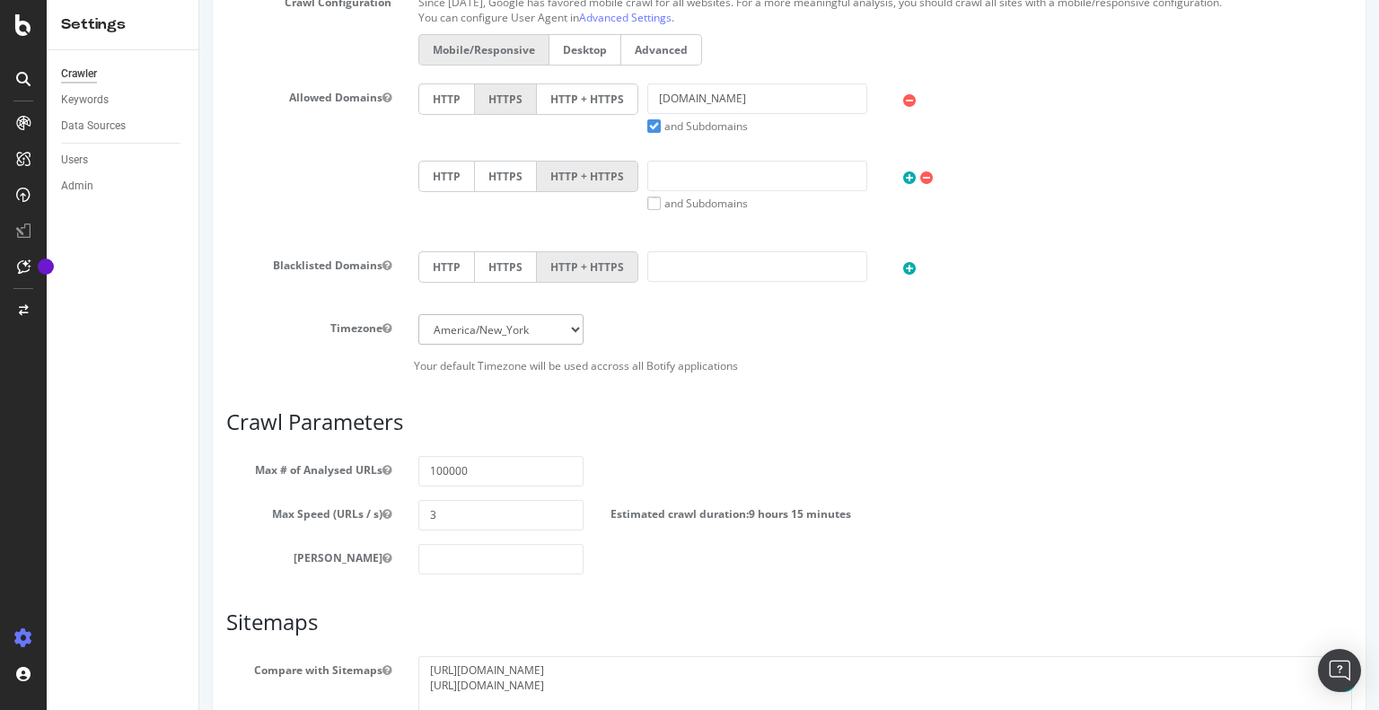
scroll to position [629, 0]
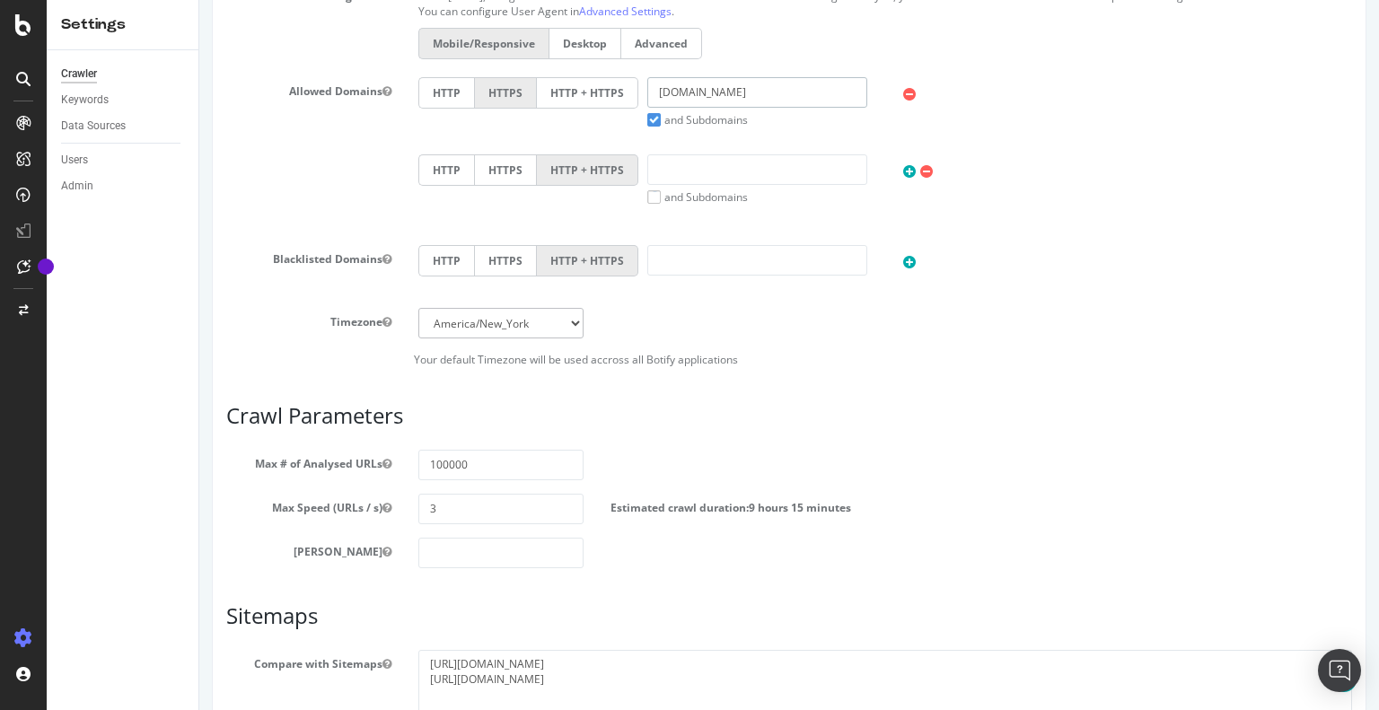
click at [683, 85] on input "jeuneafrique.com" at bounding box center [757, 92] width 220 height 31
paste input "theafricareport"
type input "[DOMAIN_NAME]"
click at [763, 330] on div "Timezone Africa/Abidjan Africa/Accra Africa/Addis_Ababa Africa/Algiers Africa/A…" at bounding box center [789, 323] width 1153 height 31
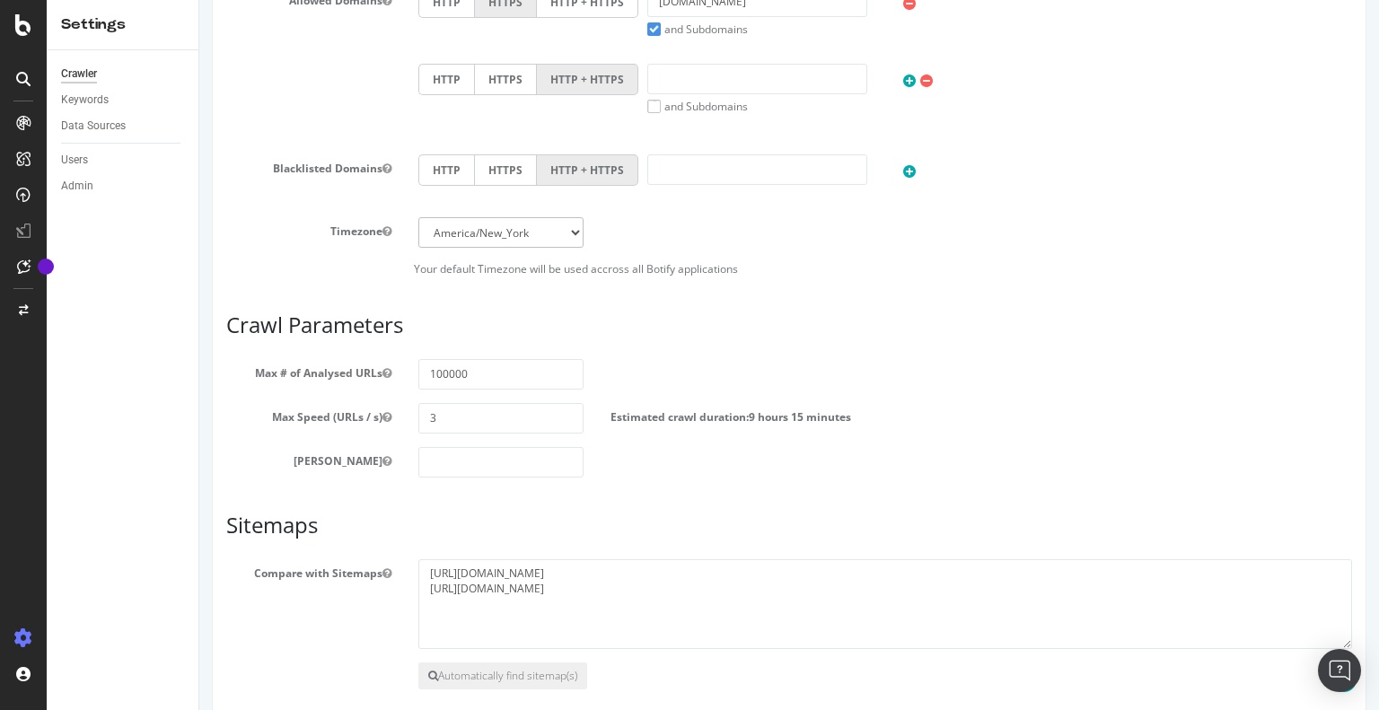
scroll to position [803, 0]
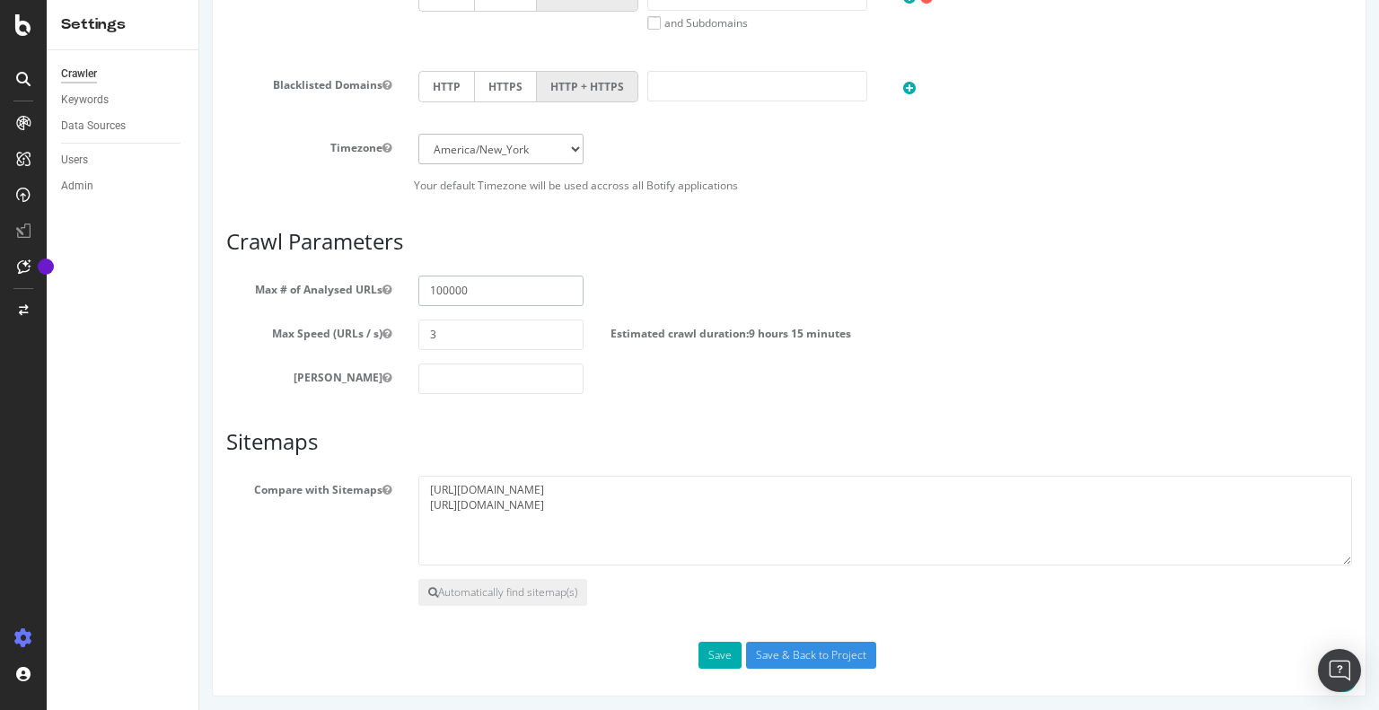
click at [501, 295] on input "100000" at bounding box center [500, 291] width 165 height 31
drag, startPoint x: 444, startPoint y: 286, endPoint x: 470, endPoint y: 289, distance: 26.2
click at [470, 289] on input "100000" at bounding box center [500, 291] width 165 height 31
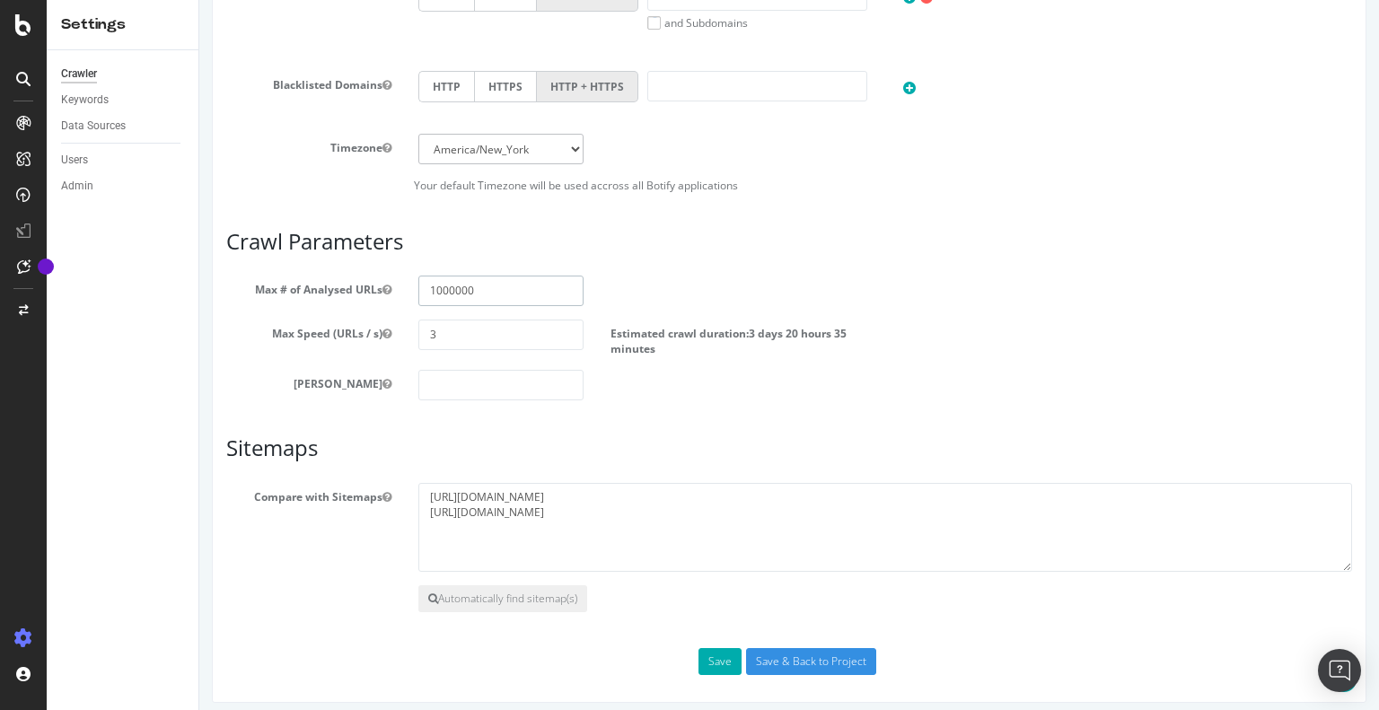
type input "1000000"
click at [682, 371] on div "[PERSON_NAME]" at bounding box center [789, 385] width 1153 height 31
drag, startPoint x: 729, startPoint y: 514, endPoint x: 346, endPoint y: 482, distance: 384.8
click at [346, 483] on div "Compare with Sitemaps https://www.jeuneafrique.com/sitemap-general.xml https://…" at bounding box center [789, 528] width 1153 height 90
click at [717, 654] on button "Save" at bounding box center [720, 661] width 43 height 27
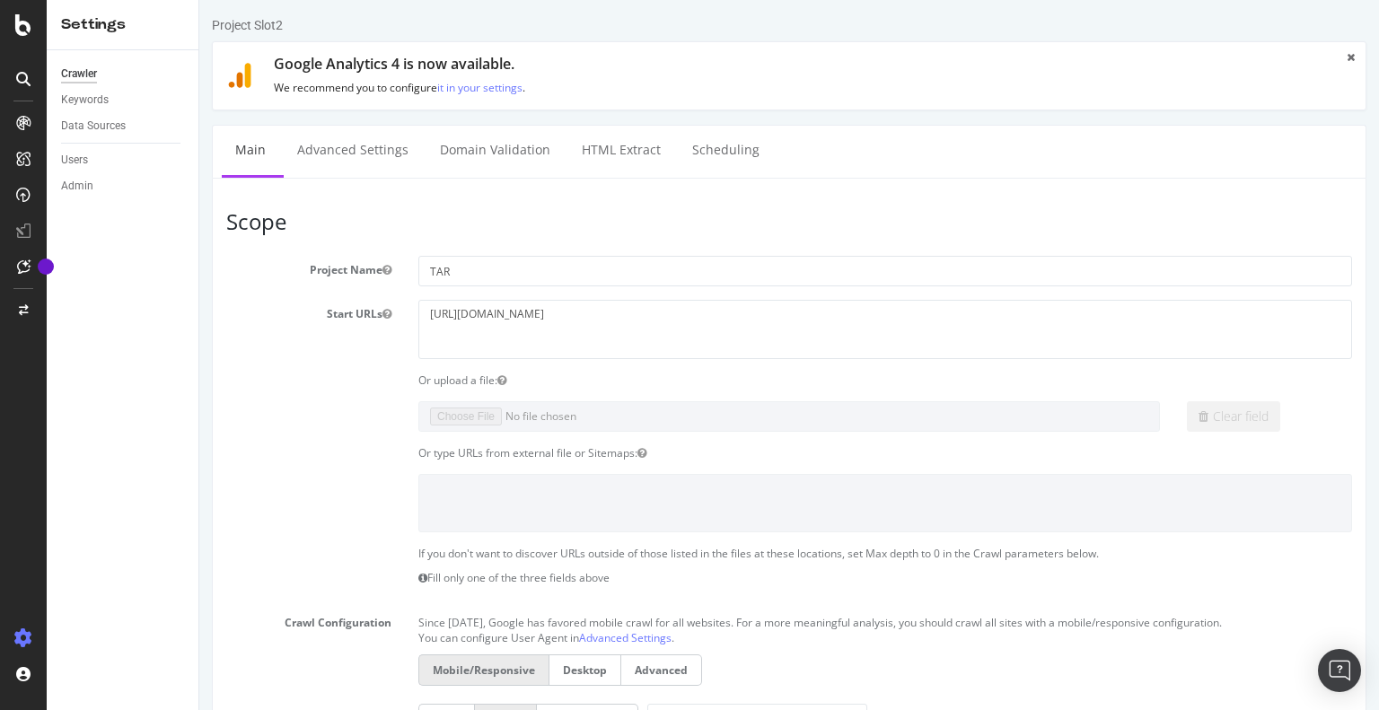
scroll to position [0, 0]
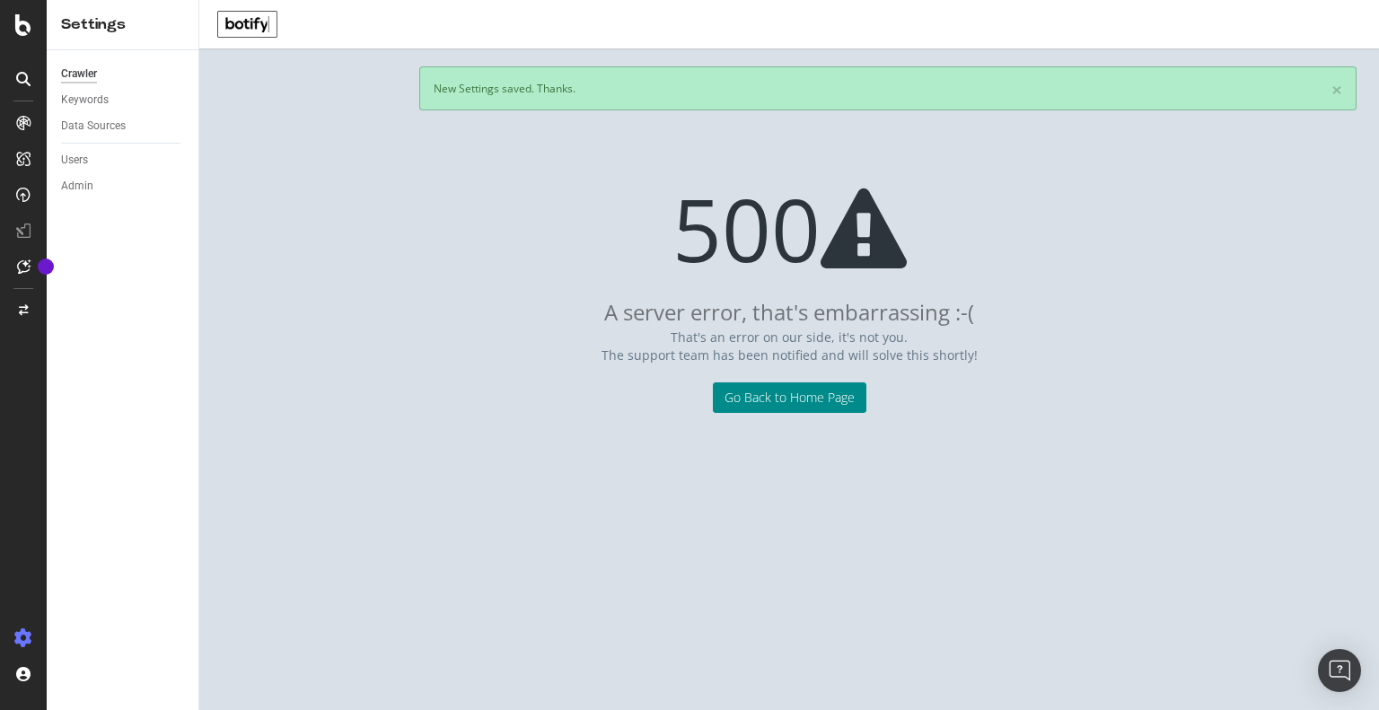
click at [806, 402] on link "Go Back to Home Page" at bounding box center [790, 397] width 154 height 31
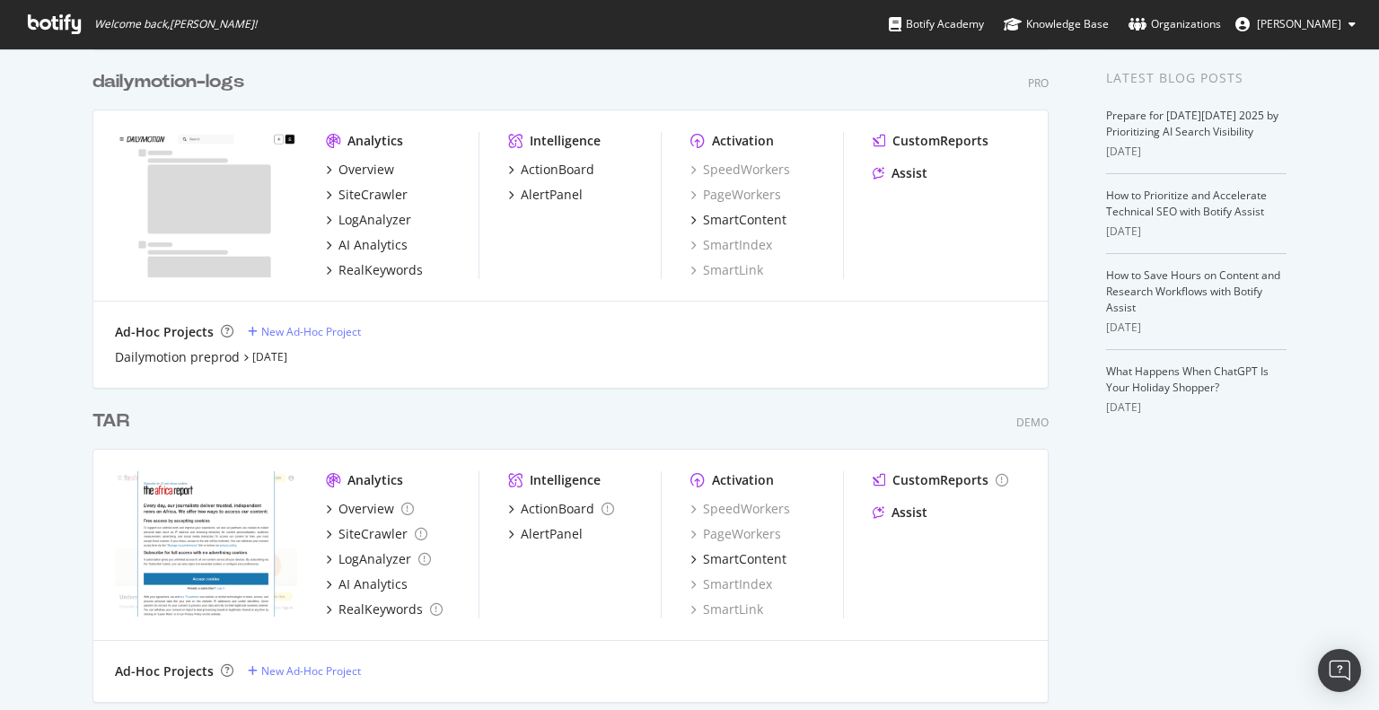
scroll to position [449, 0]
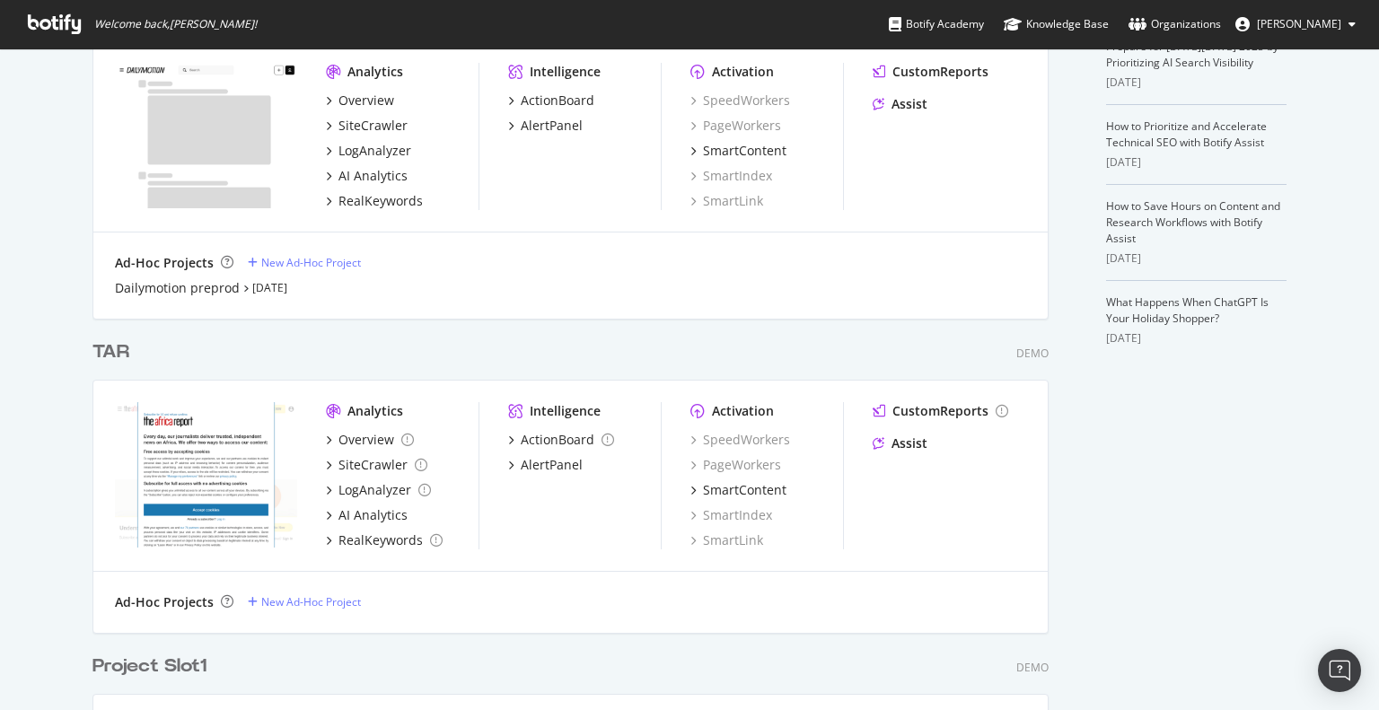
click at [109, 353] on div "TAR" at bounding box center [110, 352] width 37 height 26
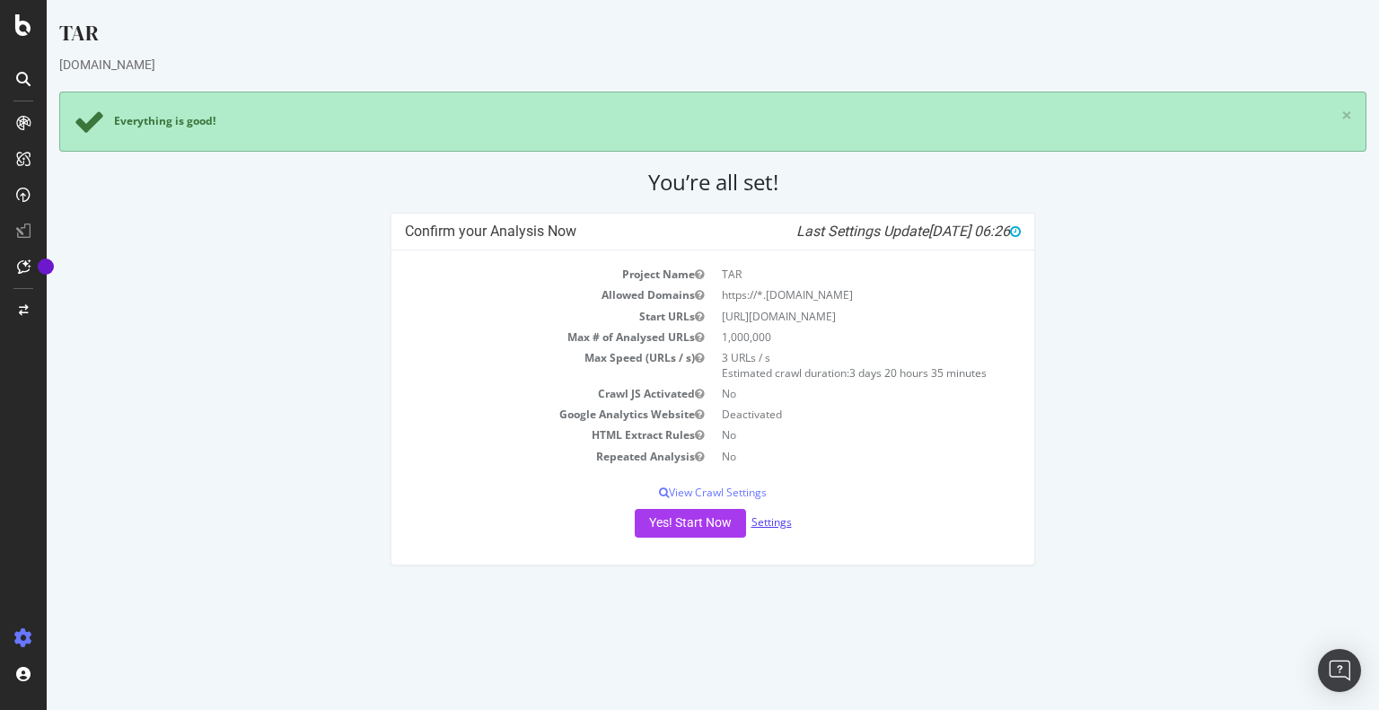
click at [767, 520] on link "Settings" at bounding box center [772, 521] width 40 height 15
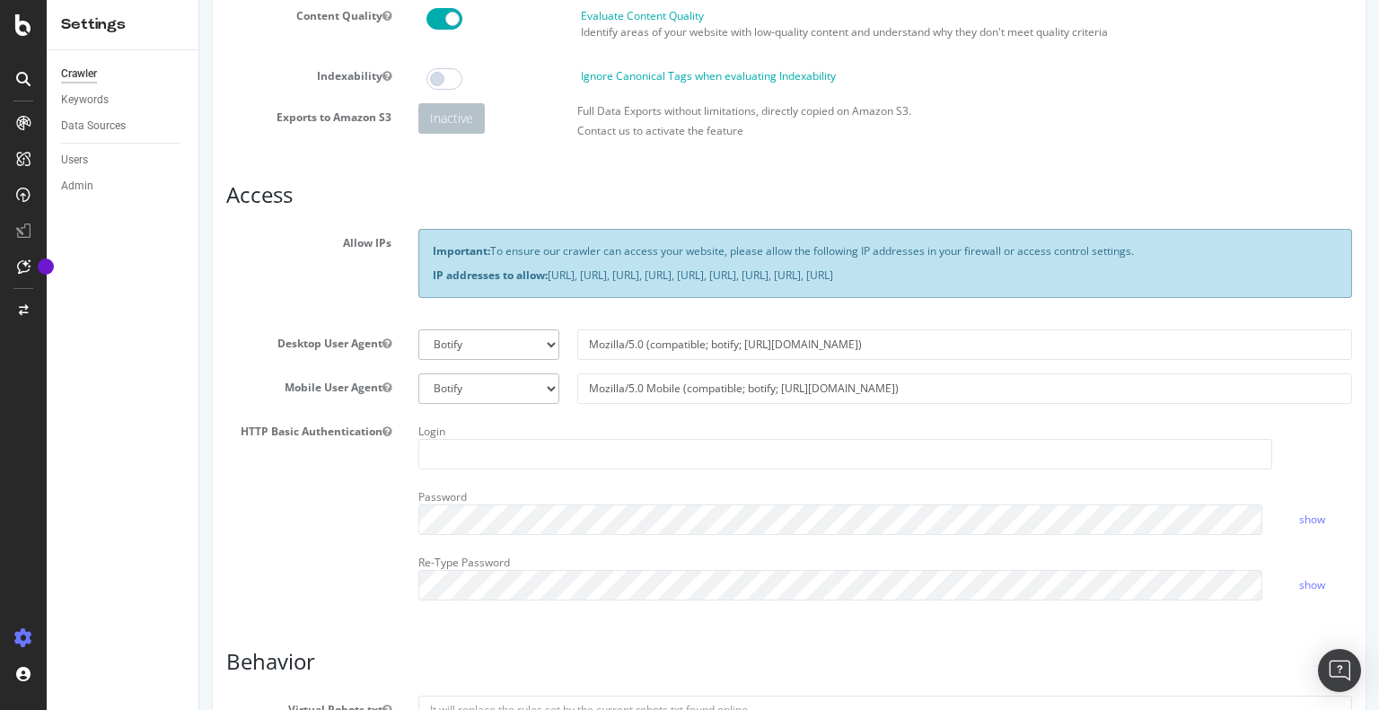
scroll to position [180, 0]
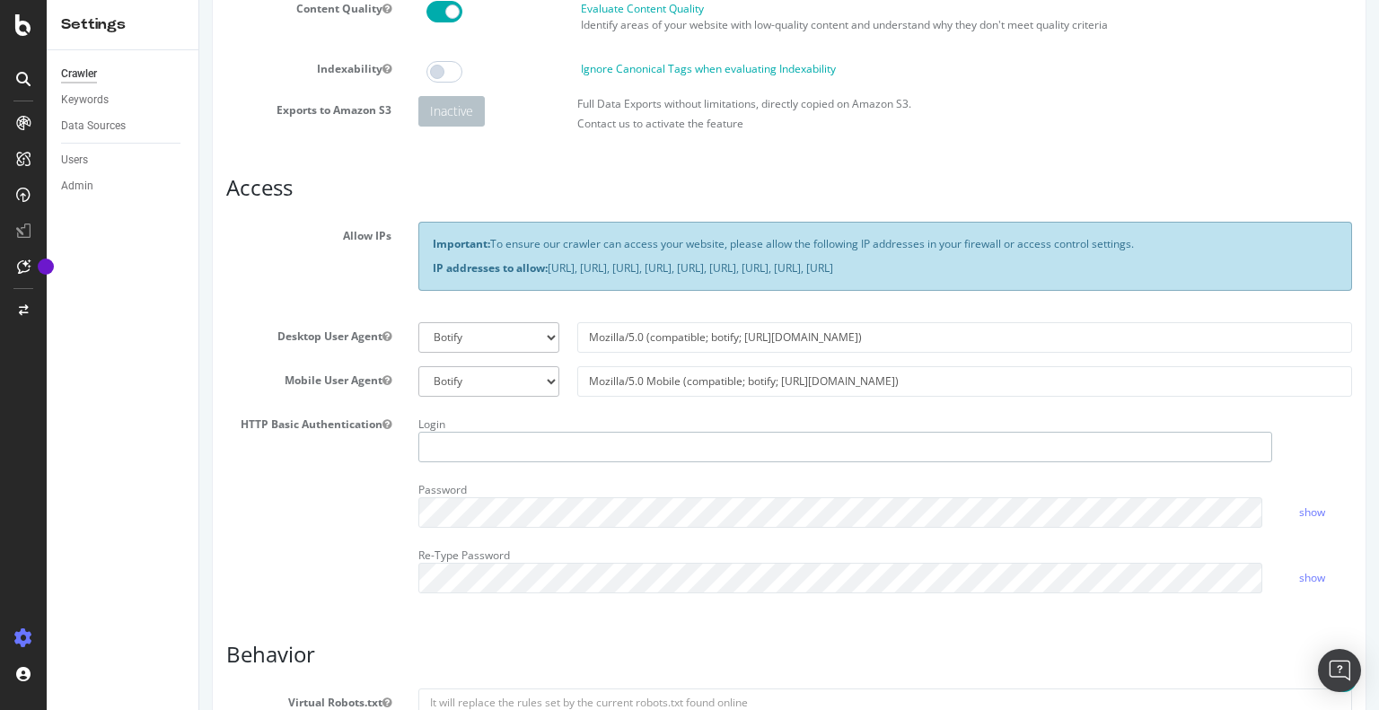
type input "[EMAIL_ADDRESS][DOMAIN_NAME]"
click at [507, 335] on select "Botify Googlebot Chrome Firefox Edge Custom" at bounding box center [488, 337] width 141 height 31
select select
click at [418, 322] on select "Botify Googlebot Chrome Firefox Edge Custom" at bounding box center [488, 337] width 141 height 31
click at [498, 380] on select "Botify Googlebot Safari iPhone Safari iPad Chrome Android Custom" at bounding box center [488, 381] width 141 height 31
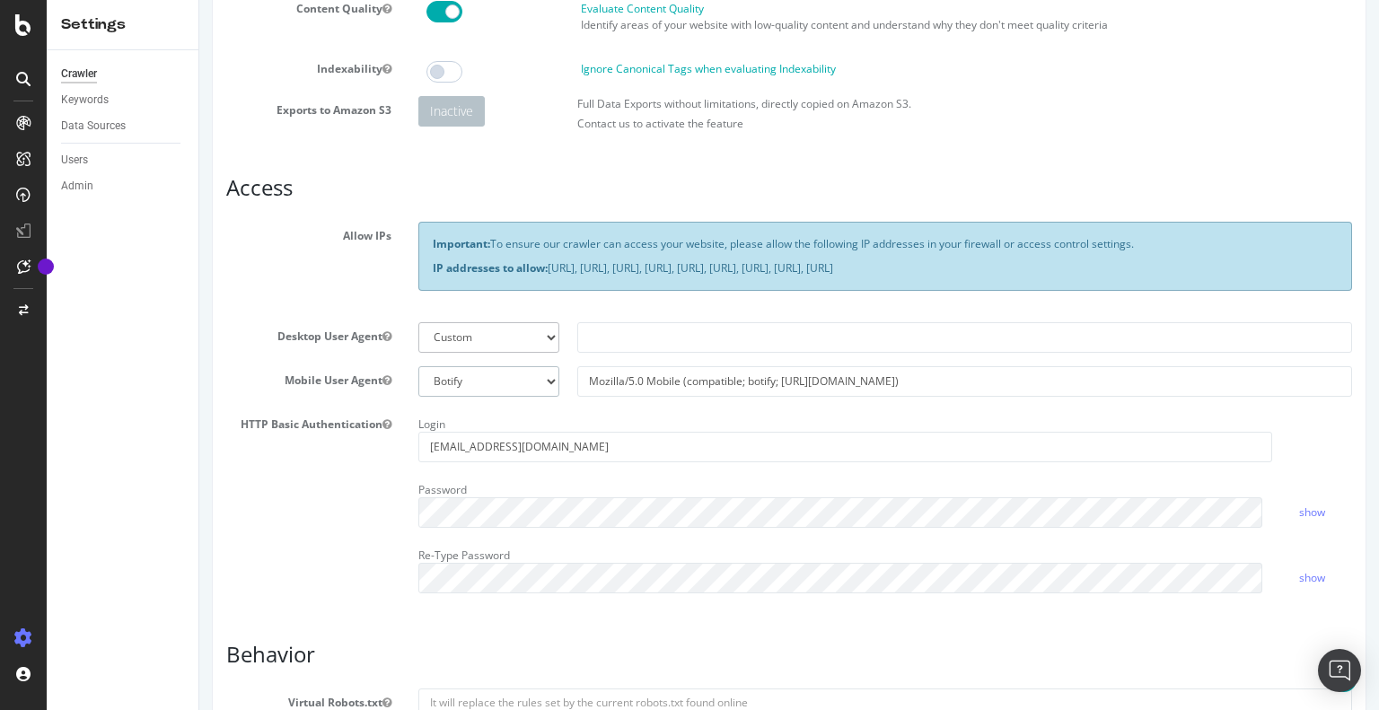
select select
click at [418, 366] on select "Botify Googlebot Safari iPhone Safari iPad Chrome Android Custom" at bounding box center [488, 381] width 141 height 31
click at [599, 330] on input "text" at bounding box center [964, 337] width 775 height 31
type input "tar-botify"
click at [633, 378] on input "text" at bounding box center [964, 381] width 775 height 31
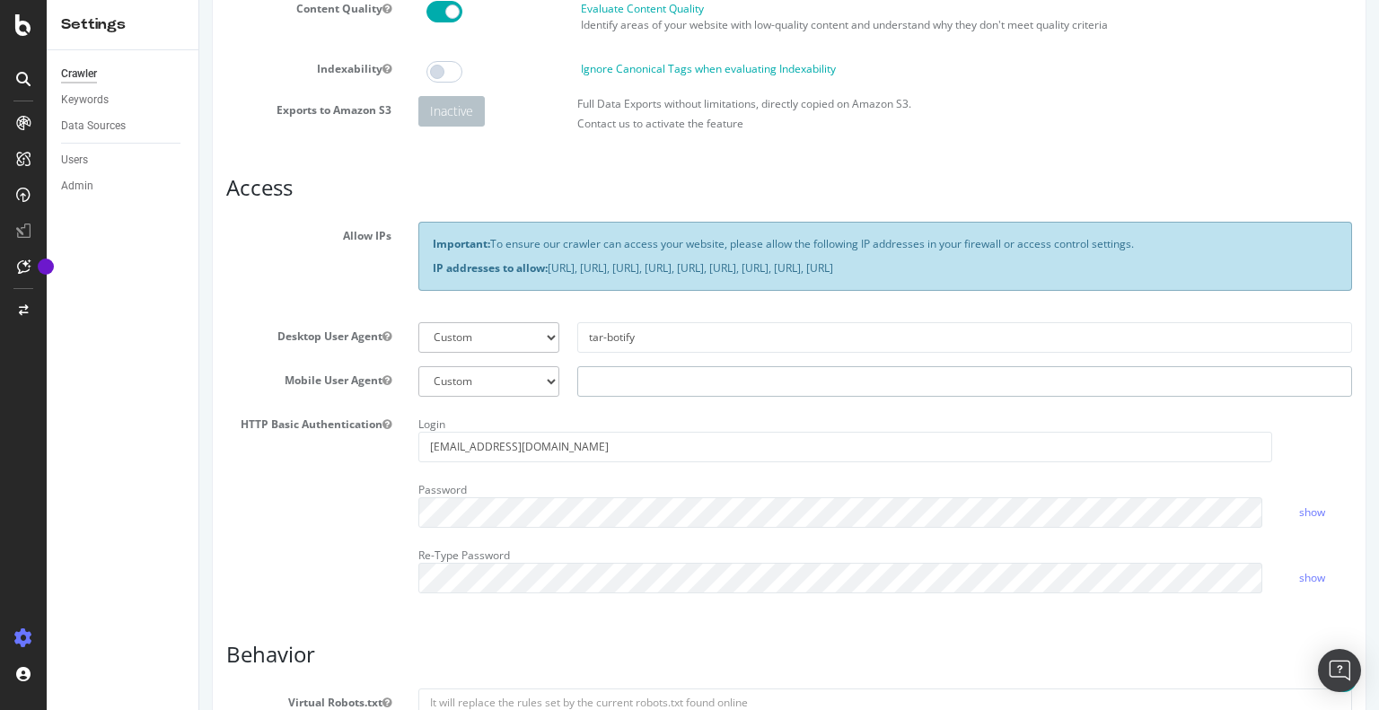
type input "tar-botify"
click at [619, 623] on div "Report features Content Quality Evaluate Content Quality Identify areas of your…" at bounding box center [789, 654] width 1126 height 1411
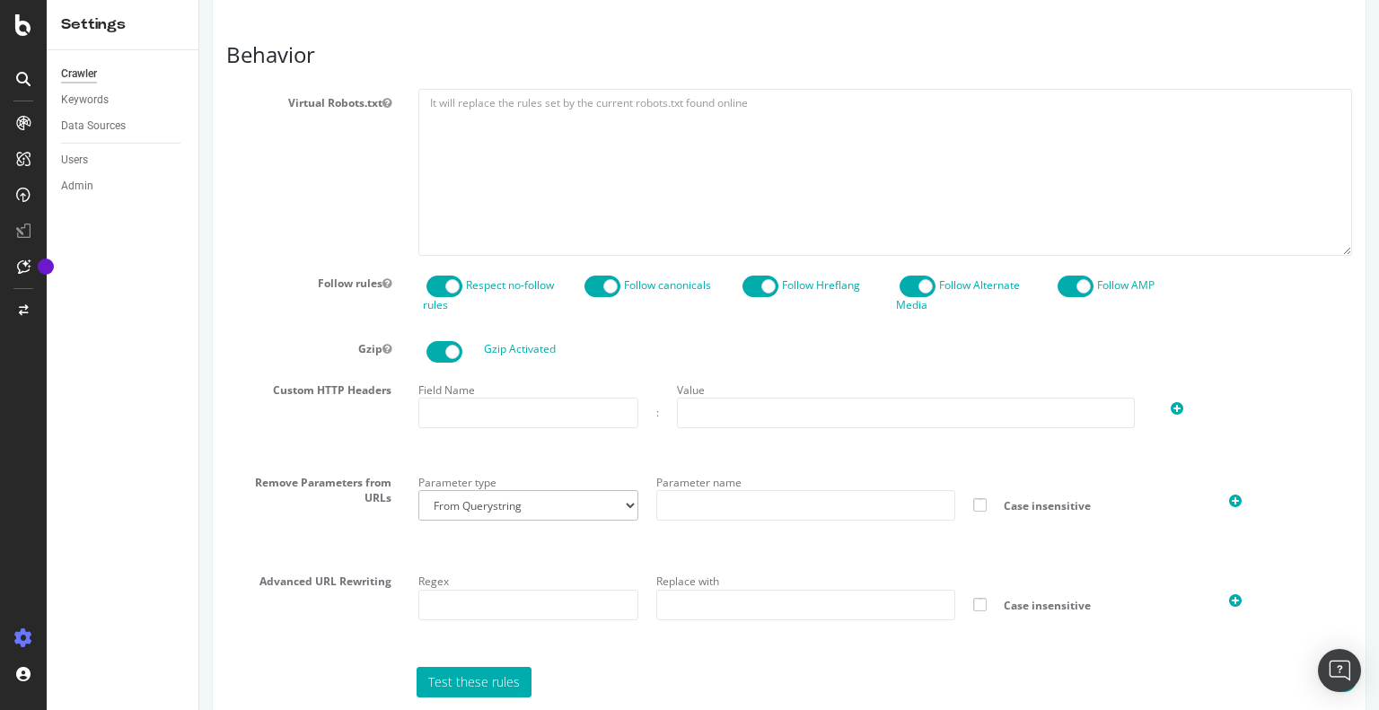
scroll to position [808, 0]
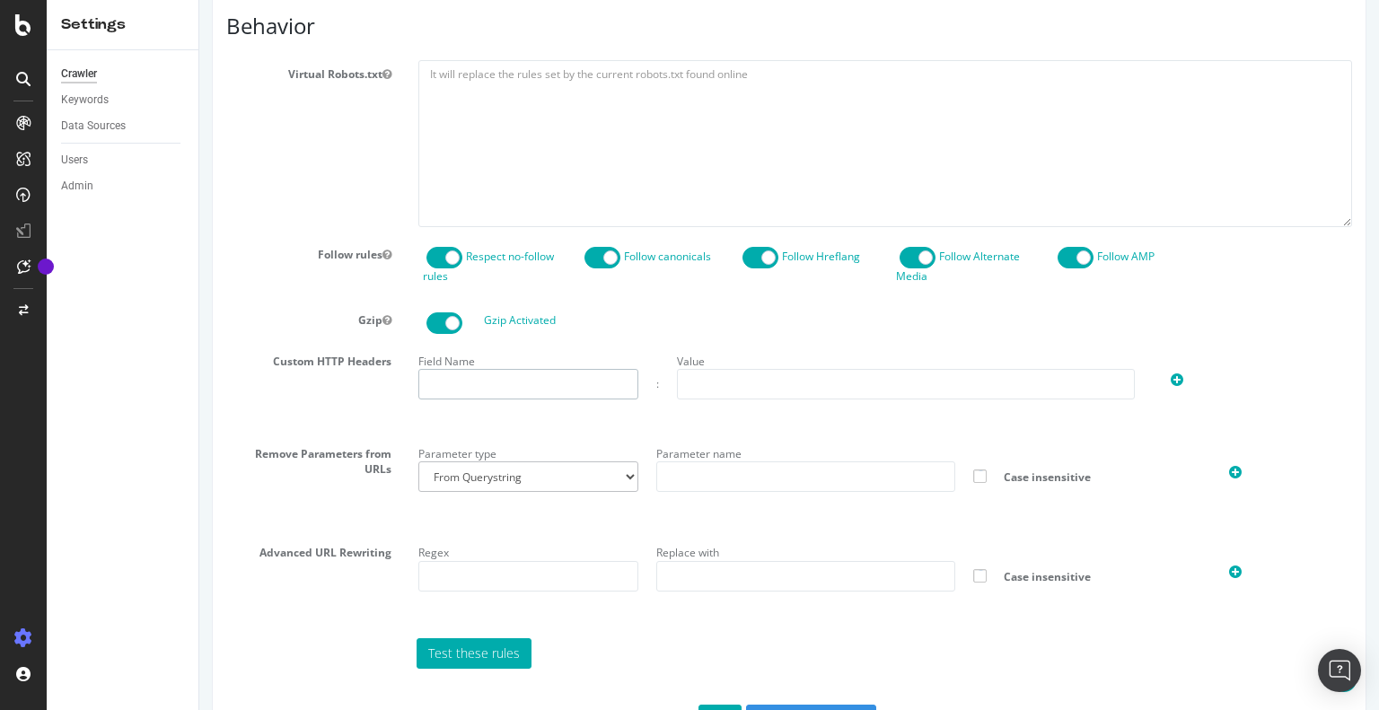
click at [465, 380] on input "text" at bounding box center [528, 384] width 220 height 31
type input "ident-sc"
click at [725, 382] on input "text" at bounding box center [906, 384] width 458 height 31
paste input "09876543MLKJHGFDS"
type input "09876543MLKJHGFDS"
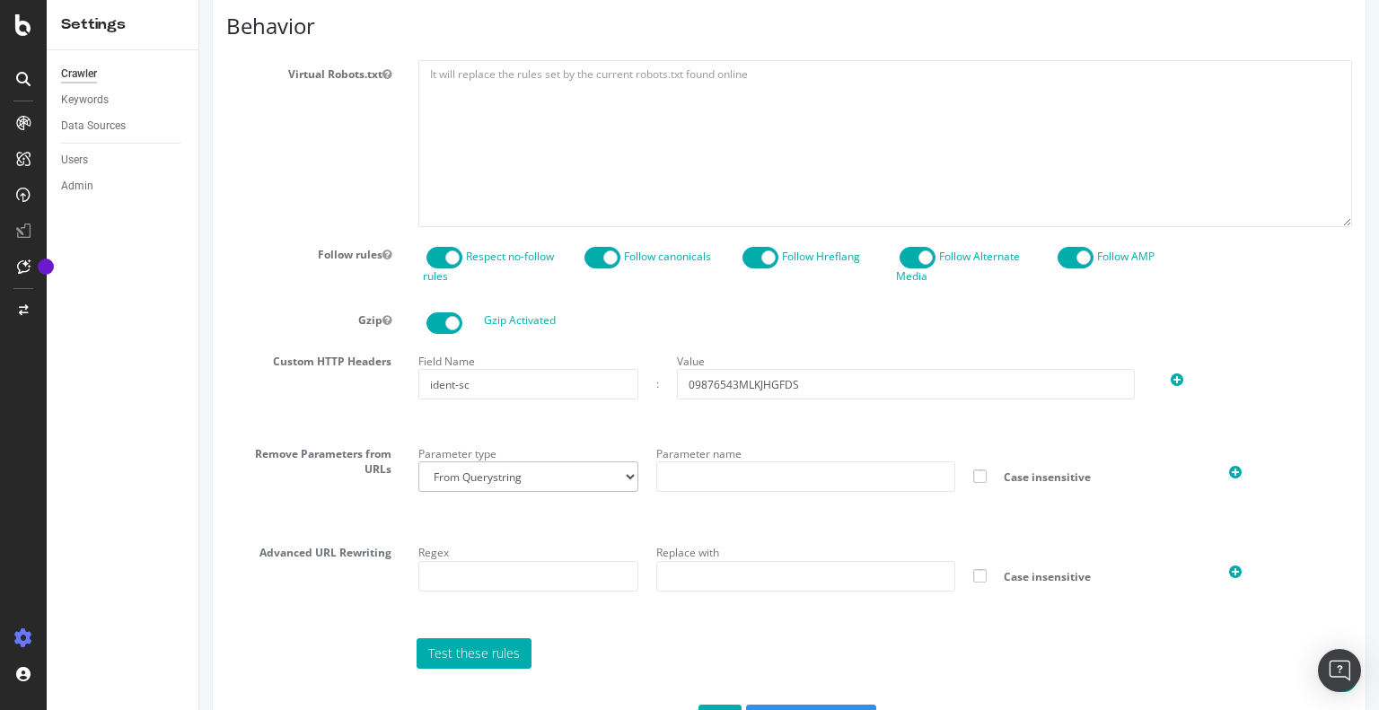
click at [784, 339] on section "Virtual Robots.txt Follow rules Respect no-follow rules Follow canonicals Follo…" at bounding box center [789, 364] width 1126 height 608
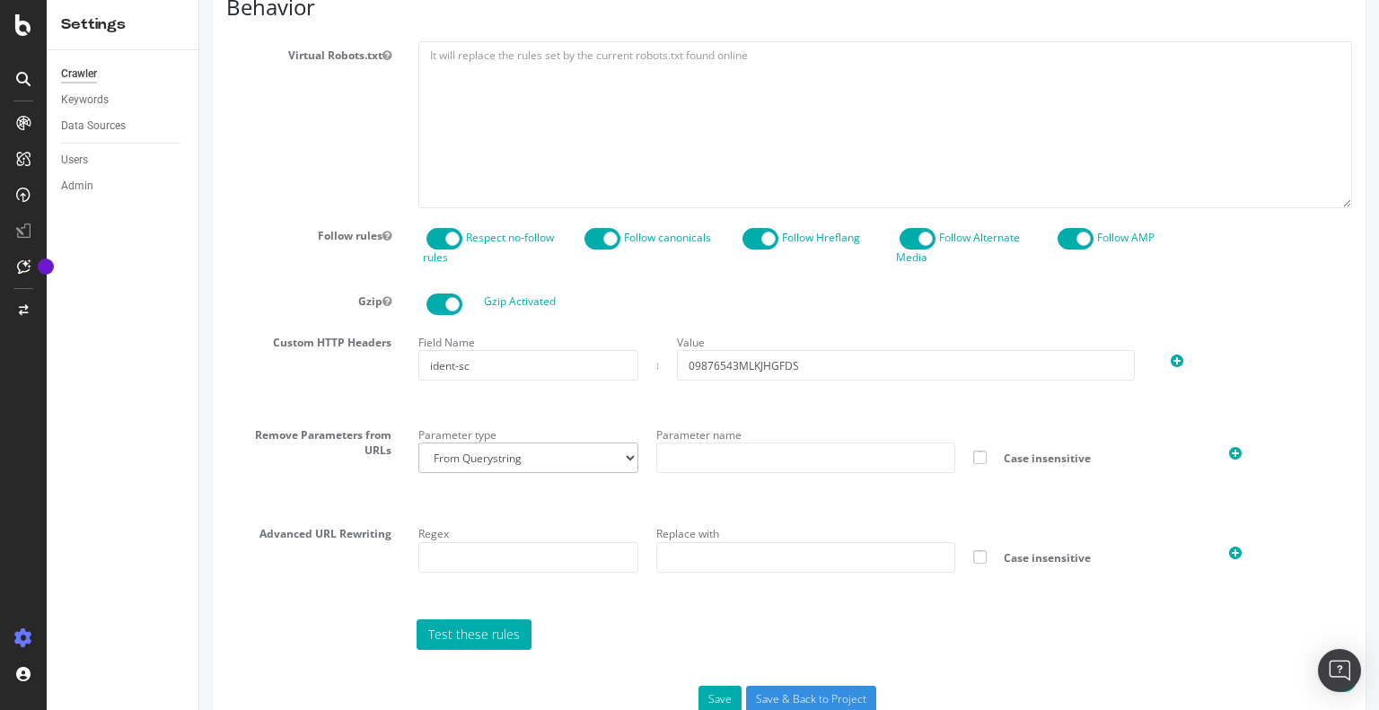
scroll to position [873, 0]
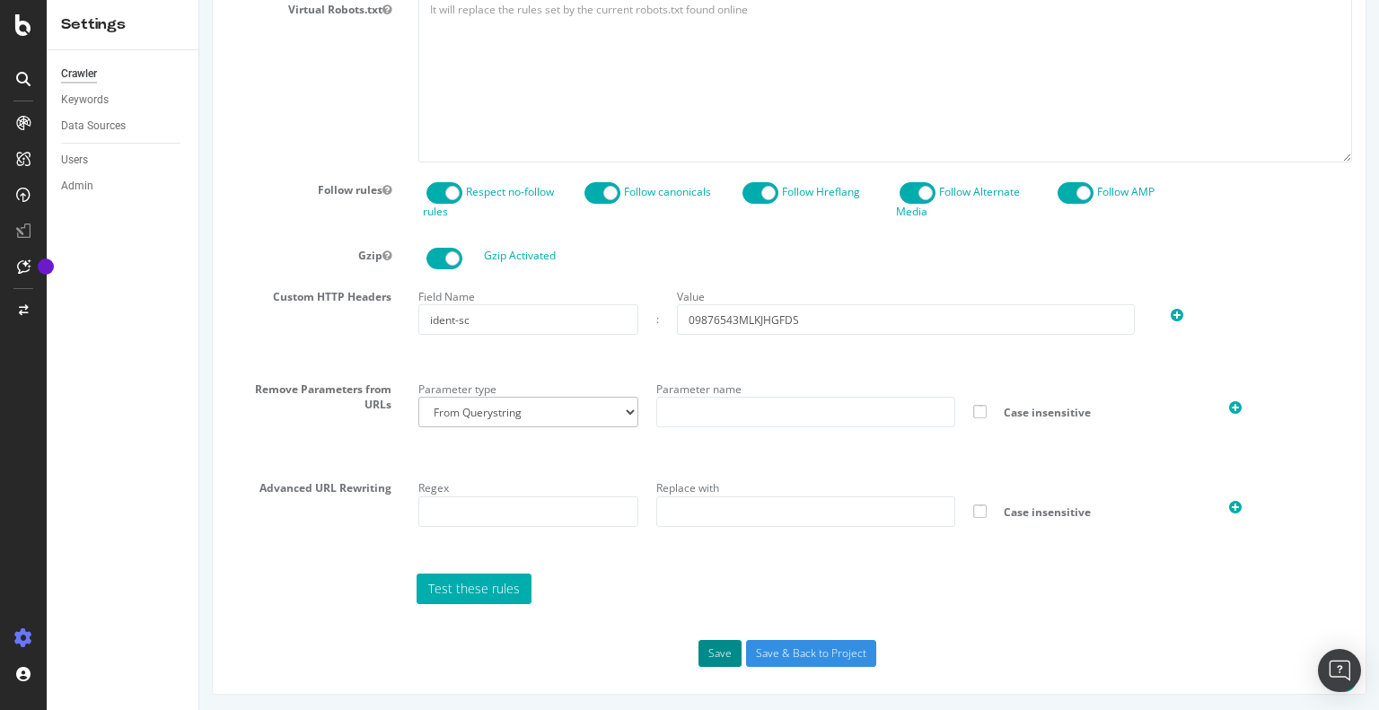
click at [721, 657] on button "Save" at bounding box center [720, 653] width 43 height 27
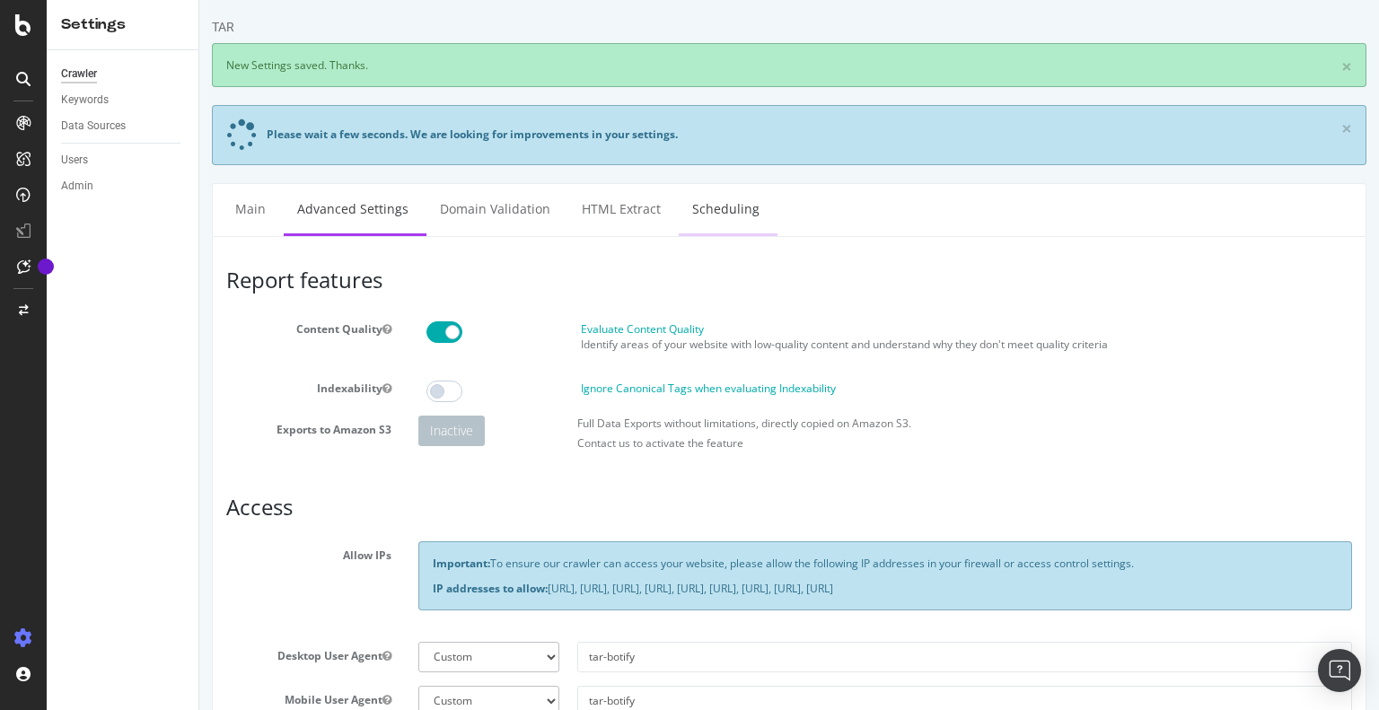
scroll to position [0, 0]
